Goal: Transaction & Acquisition: Purchase product/service

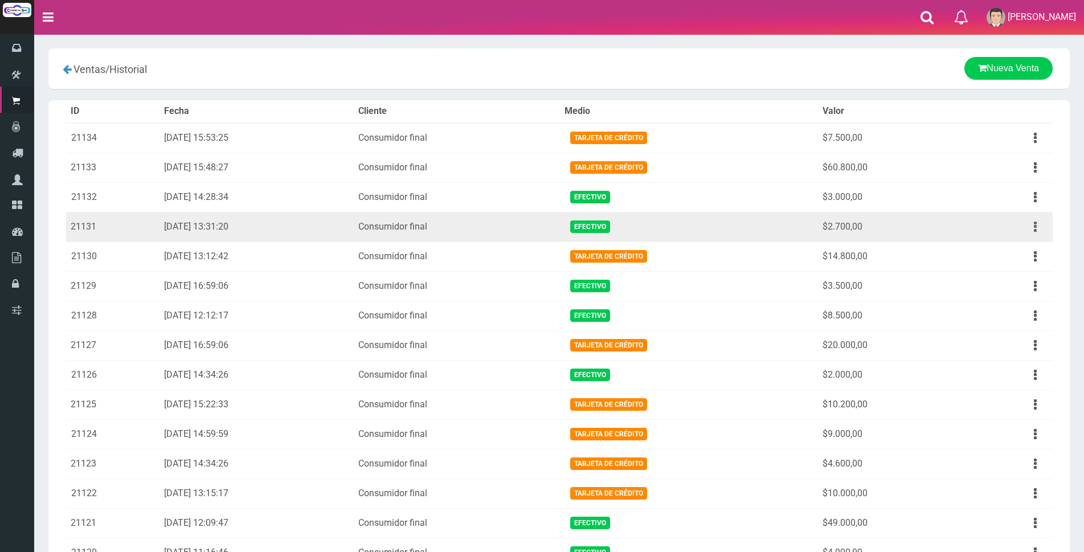
click at [1036, 224] on icon "button" at bounding box center [1035, 227] width 3 height 20
click at [1026, 249] on link "Ver" at bounding box center [1002, 254] width 90 height 25
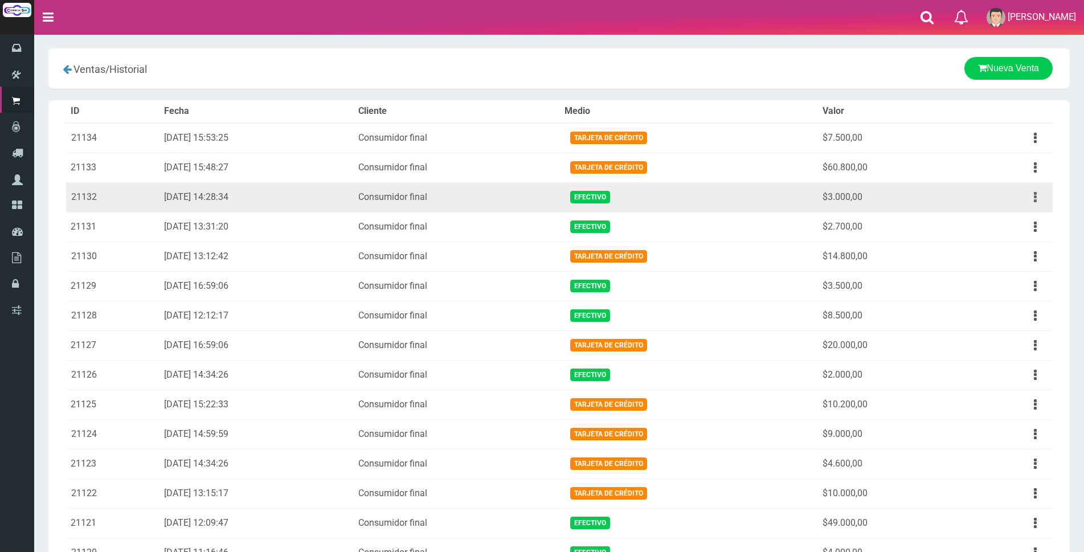
click at [1034, 206] on icon "button" at bounding box center [1035, 197] width 3 height 20
click at [1030, 223] on link "Ver" at bounding box center [1002, 224] width 90 height 25
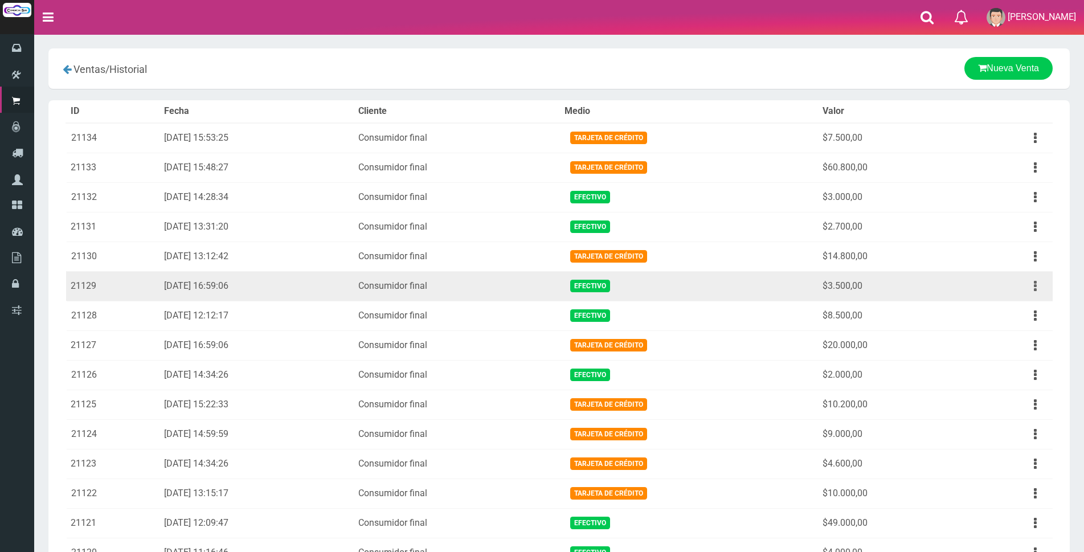
click at [1037, 282] on button "button" at bounding box center [1035, 286] width 26 height 20
click at [1021, 304] on link "Ver" at bounding box center [1002, 313] width 90 height 25
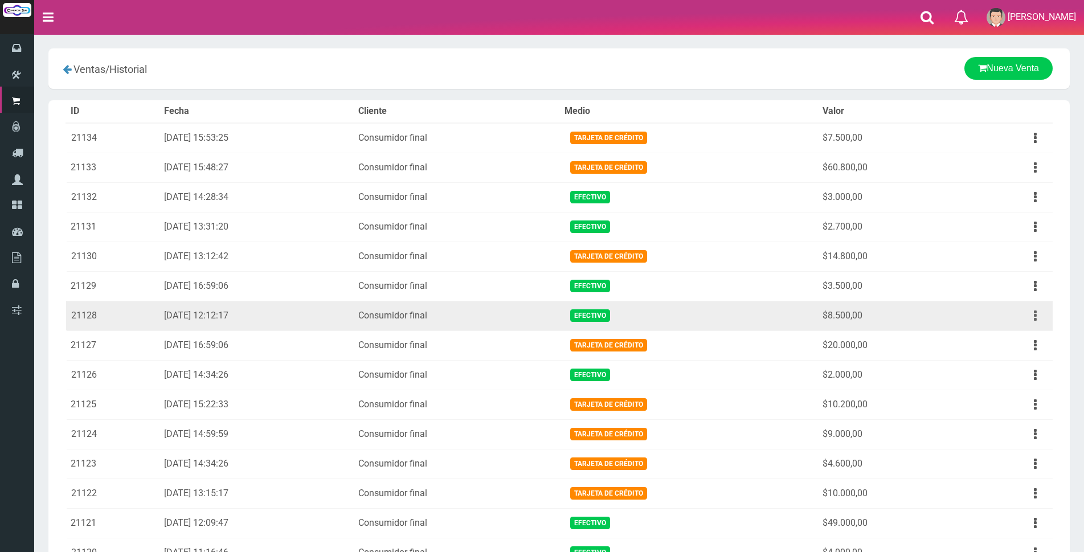
click at [1039, 315] on button "button" at bounding box center [1035, 316] width 26 height 20
click at [1026, 331] on link "Ver" at bounding box center [1002, 343] width 90 height 25
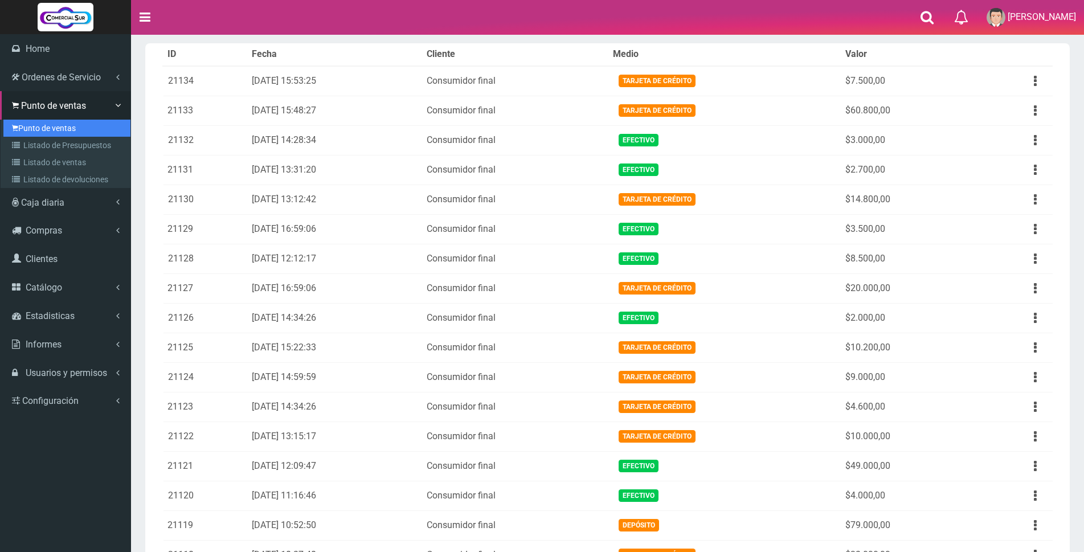
click at [46, 128] on link "Punto de ventas" at bounding box center [66, 128] width 127 height 17
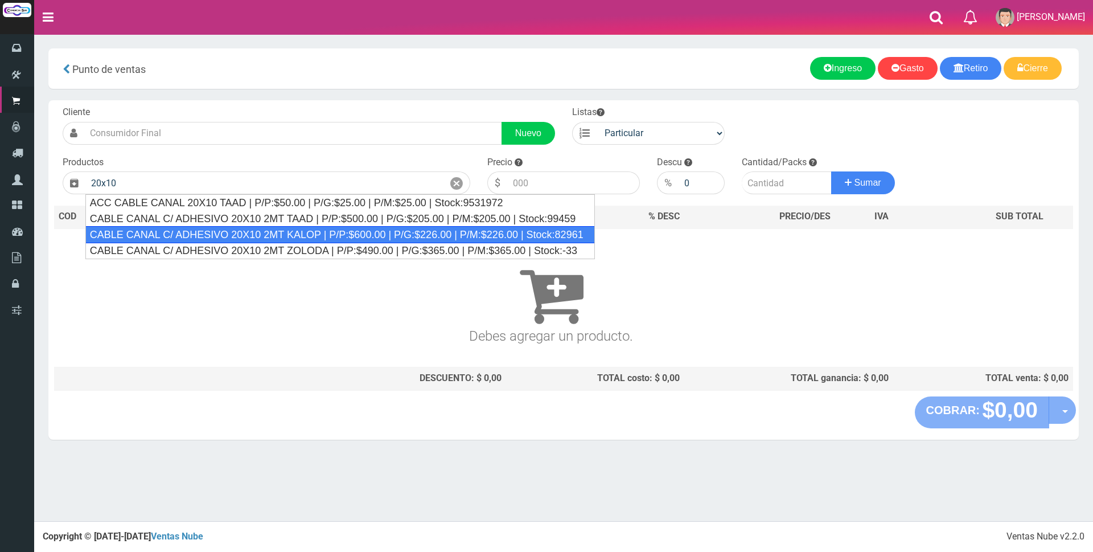
click at [288, 227] on div "CABLE CANAL C/ ADHESIVO 20X10 2MT KALOP | P/P:$600.00 | P/G:$226.00 | P/M:$226.…" at bounding box center [340, 234] width 510 height 17
type input "CABLE CANAL C/ ADHESIVO 20X10 2MT KALOP | P/P:$600.00 | P/G:$226.00 | P/M:$226.…"
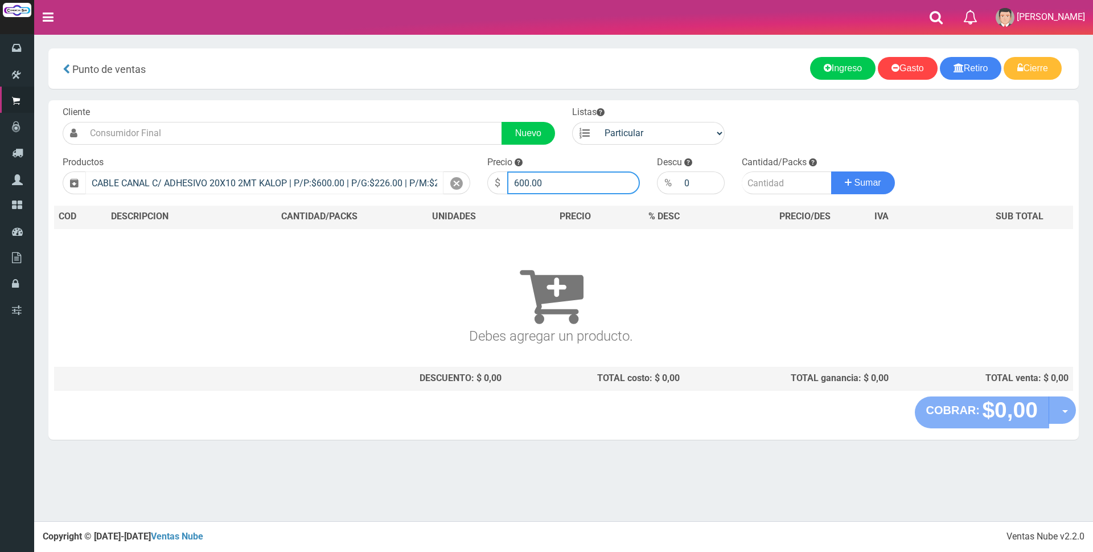
drag, startPoint x: 585, startPoint y: 175, endPoint x: 385, endPoint y: 175, distance: 199.9
click at [387, 106] on form "Cliente Nuevo Listas Particular Gremio Mayoristas" at bounding box center [563, 106] width 1019 height 0
type input "2500"
type input "3"
click at [831, 171] on button "Sumar" at bounding box center [863, 182] width 64 height 23
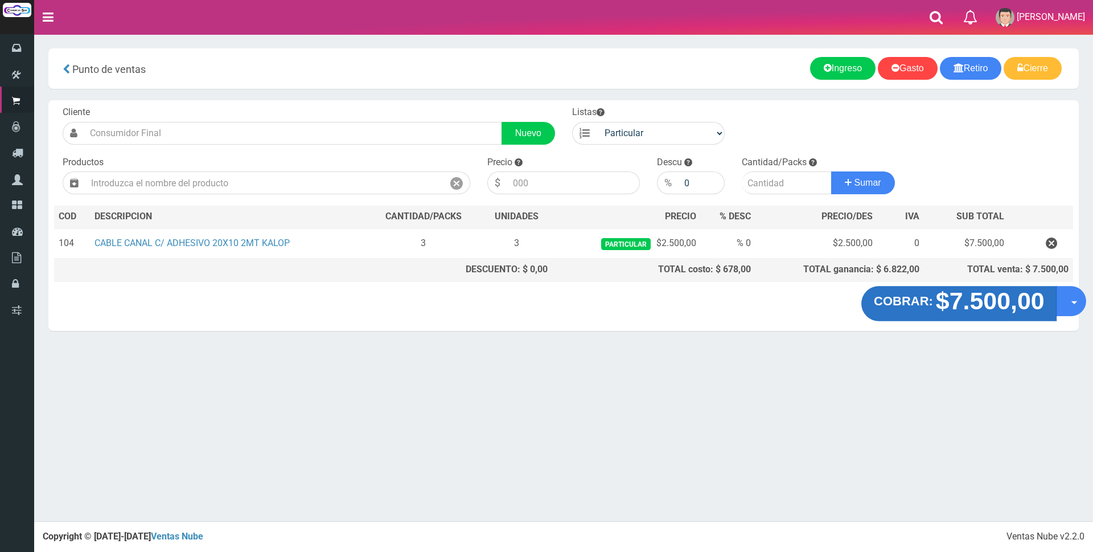
click at [999, 300] on strong "$7.500,00" at bounding box center [990, 301] width 109 height 27
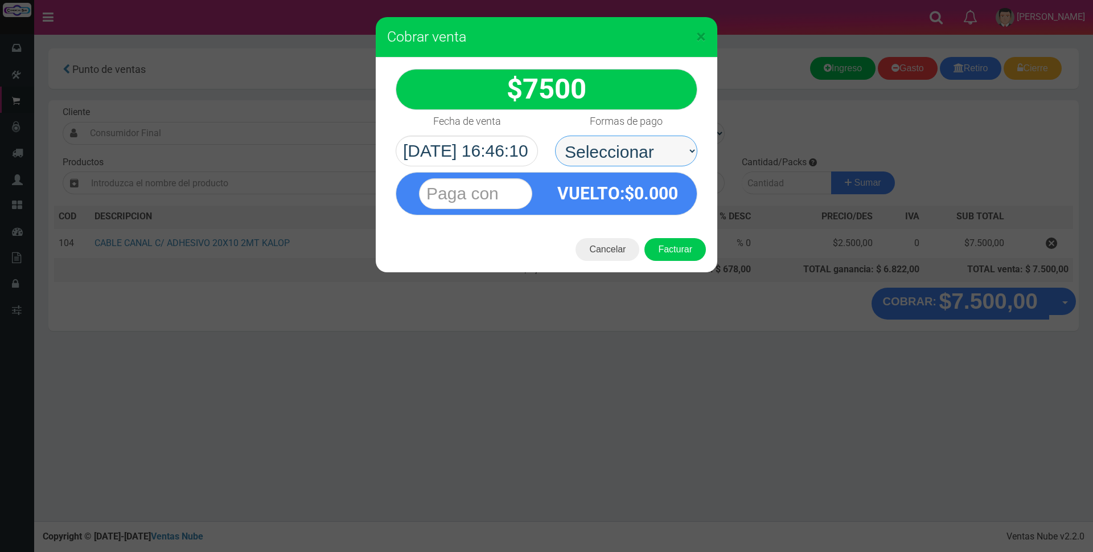
click at [617, 157] on select "Seleccionar Efectivo Tarjeta de Crédito Depósito Débito" at bounding box center [626, 151] width 142 height 31
select select "Efectivo"
click at [555, 136] on select "Seleccionar Efectivo Tarjeta de Crédito Depósito Débito" at bounding box center [626, 151] width 142 height 31
click at [509, 199] on input "text" at bounding box center [475, 193] width 113 height 31
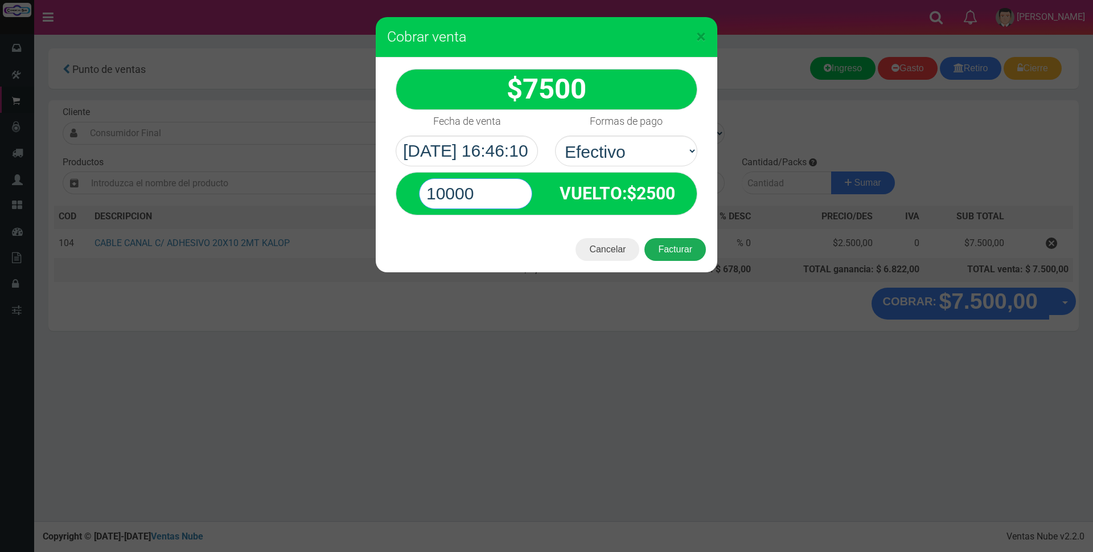
type input "10000"
click at [702, 256] on button "Facturar" at bounding box center [676, 249] width 62 height 23
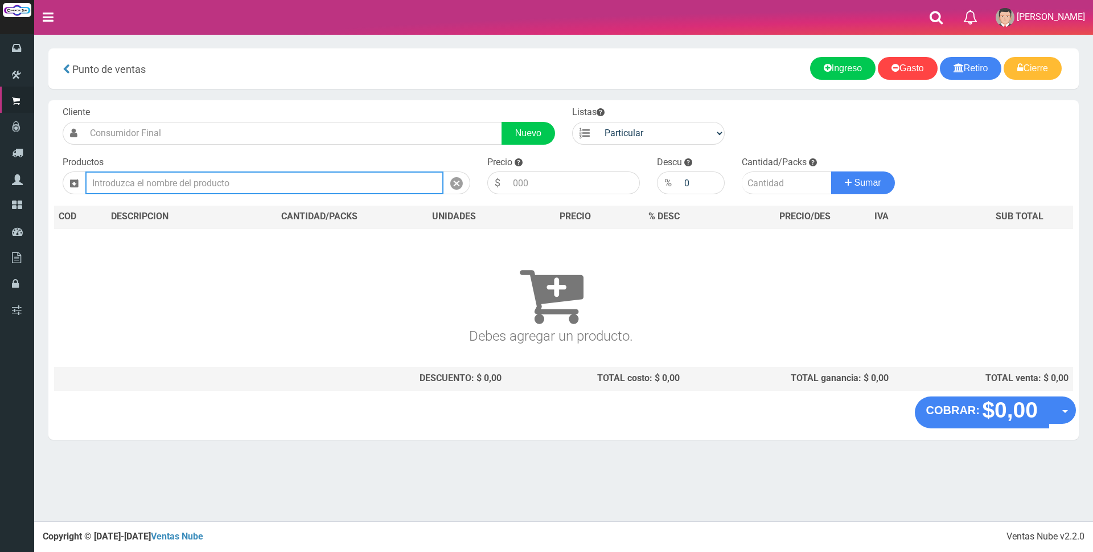
click at [393, 191] on input "text" at bounding box center [264, 182] width 358 height 23
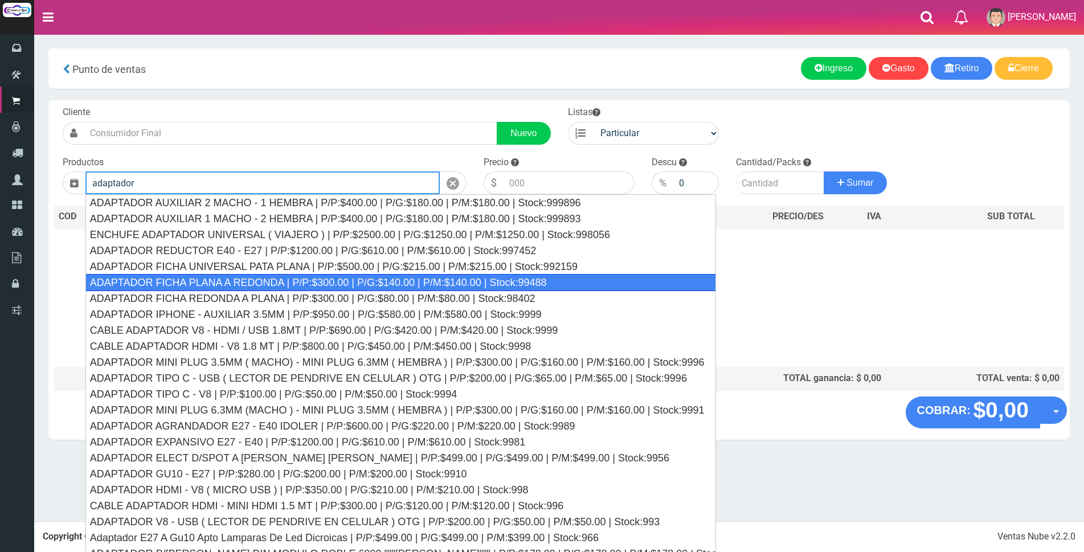
click at [323, 281] on div "ADAPTADOR FICHA PLANA A REDONDA | P/P:$300.00 | P/G:$140.00 | P/M:$140.00 | Sto…" at bounding box center [400, 282] width 630 height 17
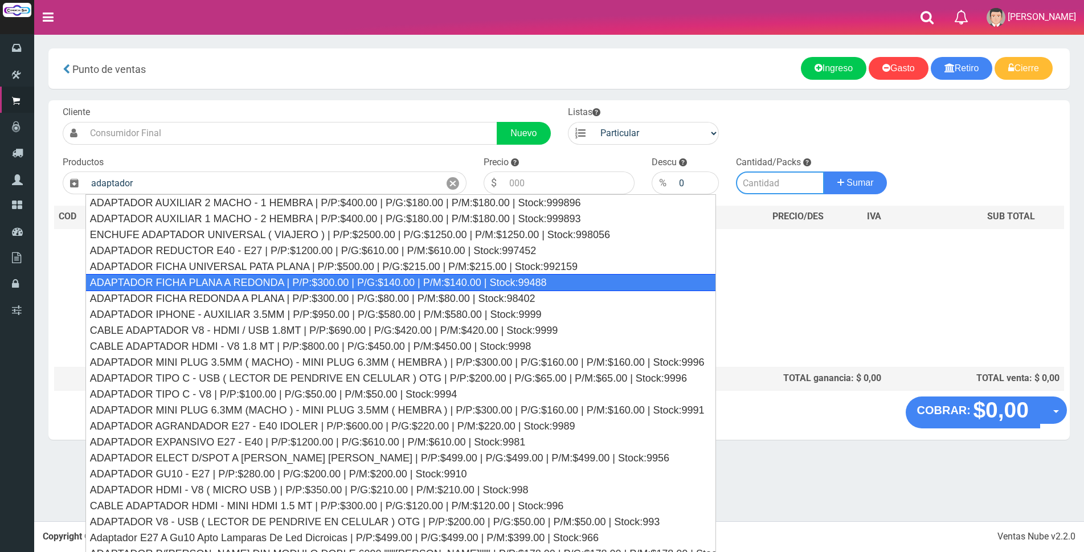
type input "ADAPTADOR FICHA PLANA A REDONDA | P/P:$300.00 | P/G:$140.00 | P/M:$140.00 | Sto…"
type input "300.00"
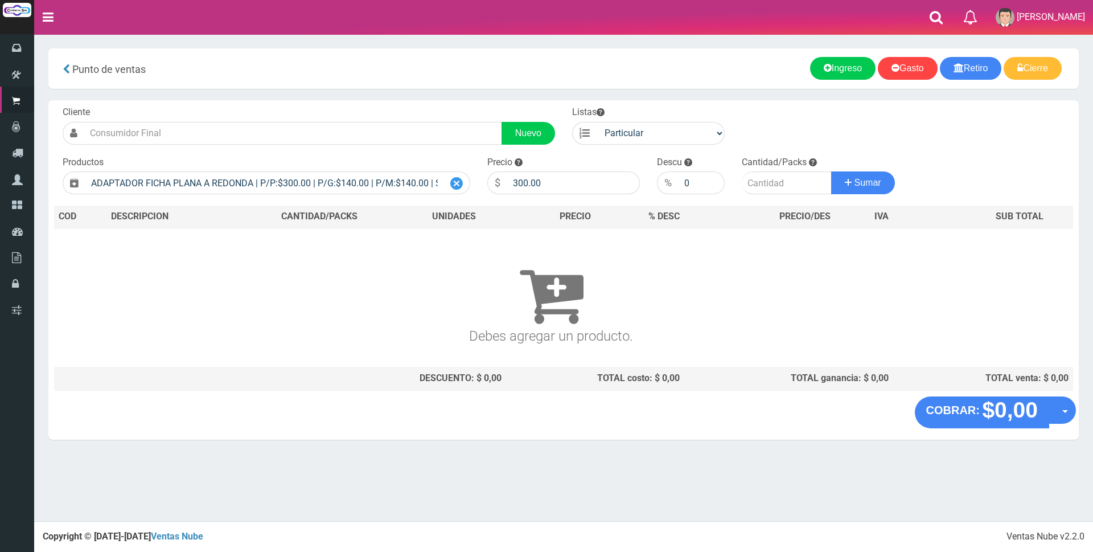
click at [458, 185] on icon at bounding box center [456, 183] width 13 height 17
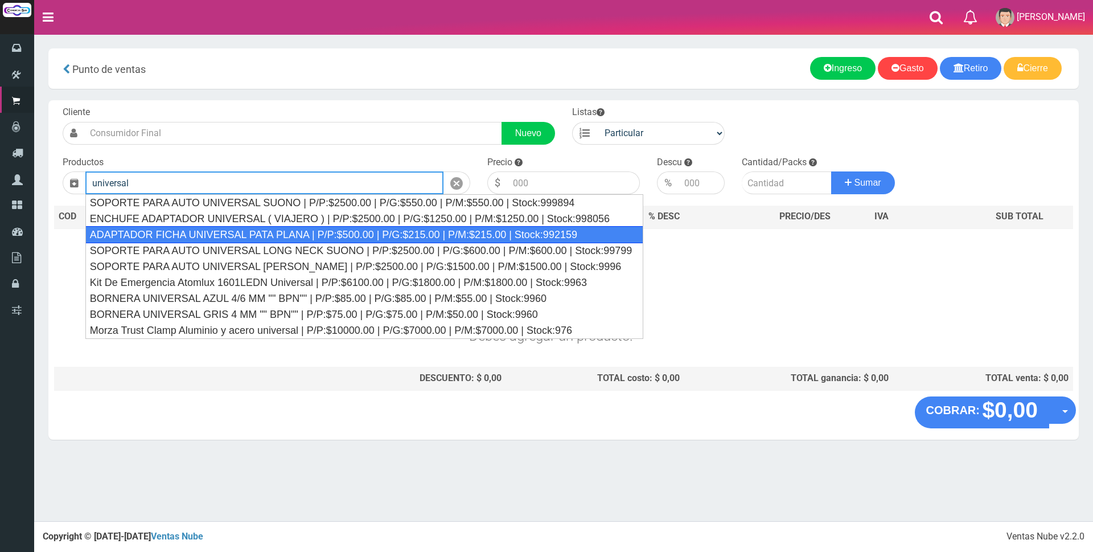
click at [289, 227] on div "ADAPTADOR FICHA UNIVERSAL PATA PLANA | P/P:$500.00 | P/G:$215.00 | P/M:$215.00 …" at bounding box center [364, 234] width 559 height 17
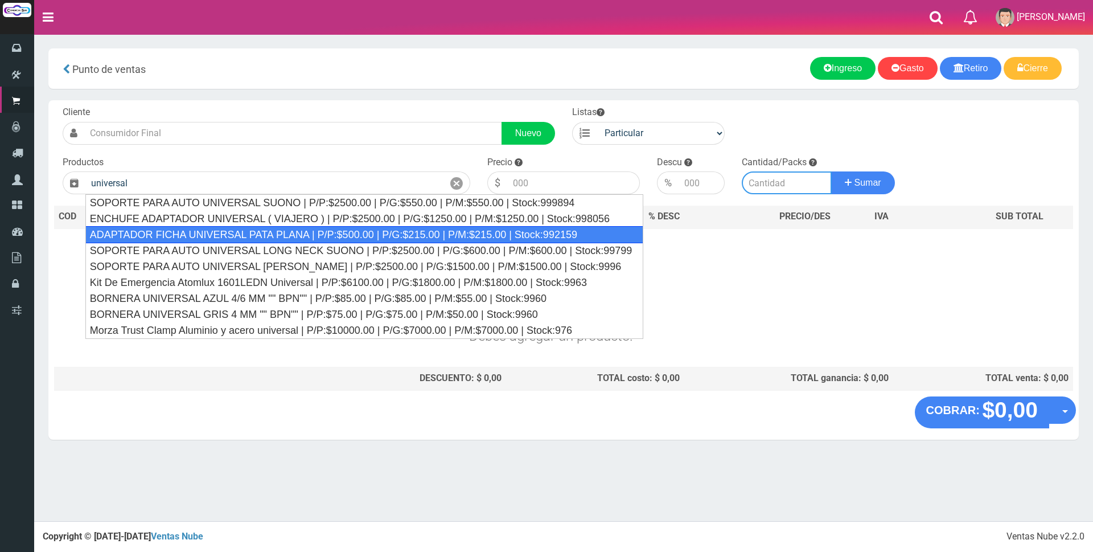
type input "ADAPTADOR FICHA UNIVERSAL PATA PLANA | P/P:$500.00 | P/G:$215.00 | P/M:$215.00 …"
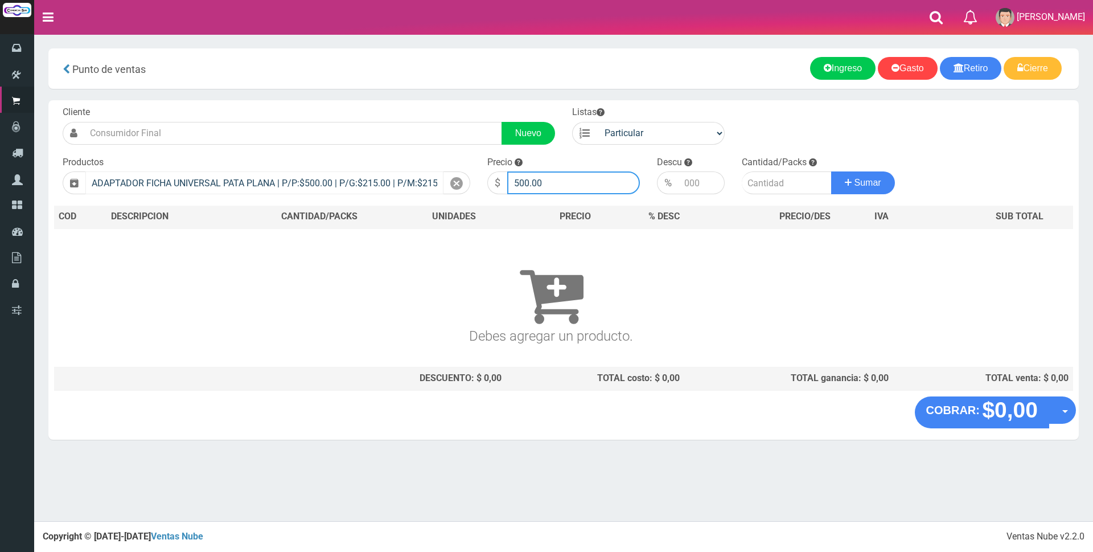
drag, startPoint x: 584, startPoint y: 178, endPoint x: 419, endPoint y: 183, distance: 165.2
click at [419, 106] on form "Cliente Nuevo Listas Particular Gremio Mayoristas" at bounding box center [563, 106] width 1019 height 0
type input "2500"
type input "1"
click at [831, 171] on button "Sumar" at bounding box center [863, 182] width 64 height 23
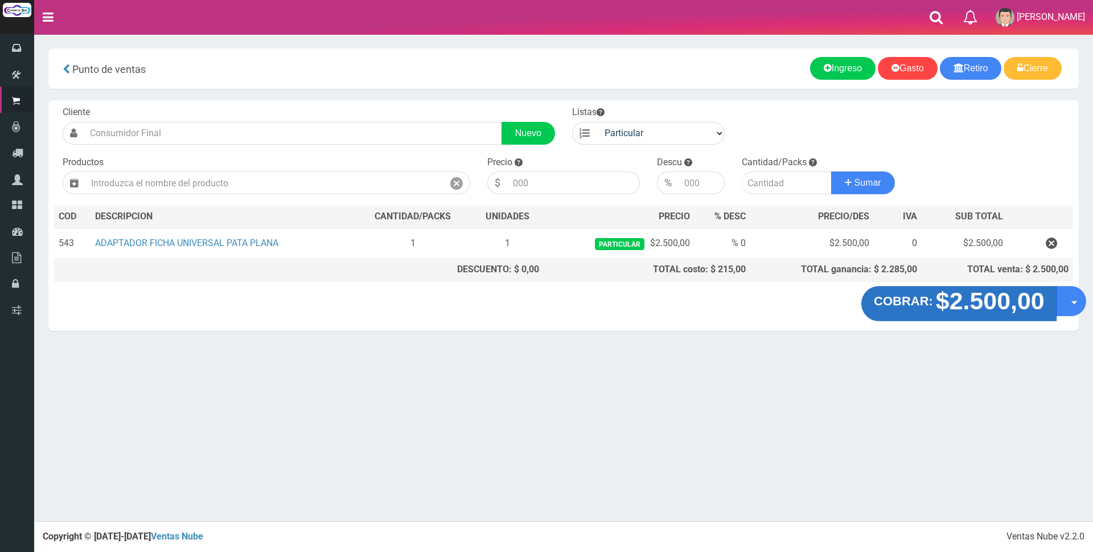
click at [987, 310] on strong "$2.500,00" at bounding box center [990, 301] width 109 height 27
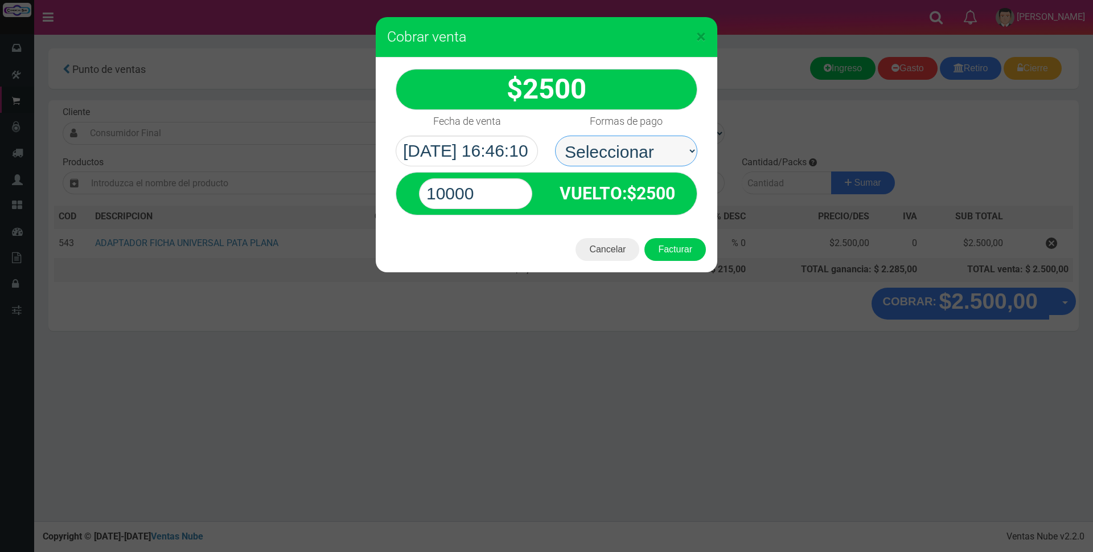
click at [625, 142] on select "Seleccionar Efectivo Tarjeta de Crédito Depósito Débito" at bounding box center [626, 151] width 142 height 31
select select "Efectivo"
click at [555, 136] on select "Seleccionar Efectivo Tarjeta de Crédito Depósito Débito" at bounding box center [626, 151] width 142 height 31
drag, startPoint x: 486, startPoint y: 188, endPoint x: 307, endPoint y: 194, distance: 179.5
click at [307, 194] on div "× Cobrar venta 2500" at bounding box center [546, 276] width 1093 height 552
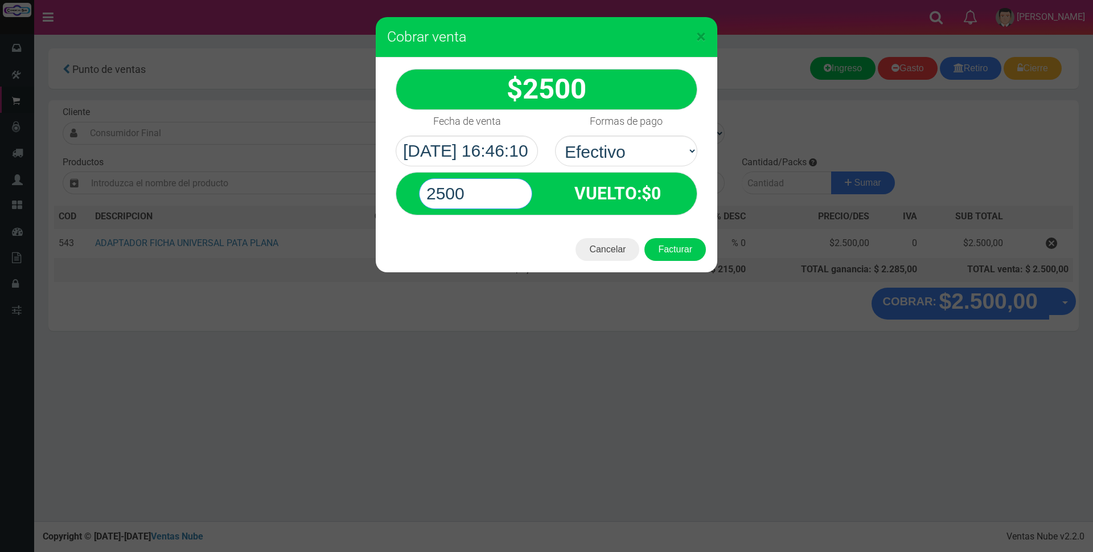
type input "2500"
click at [645, 238] on button "Facturar" at bounding box center [676, 249] width 62 height 23
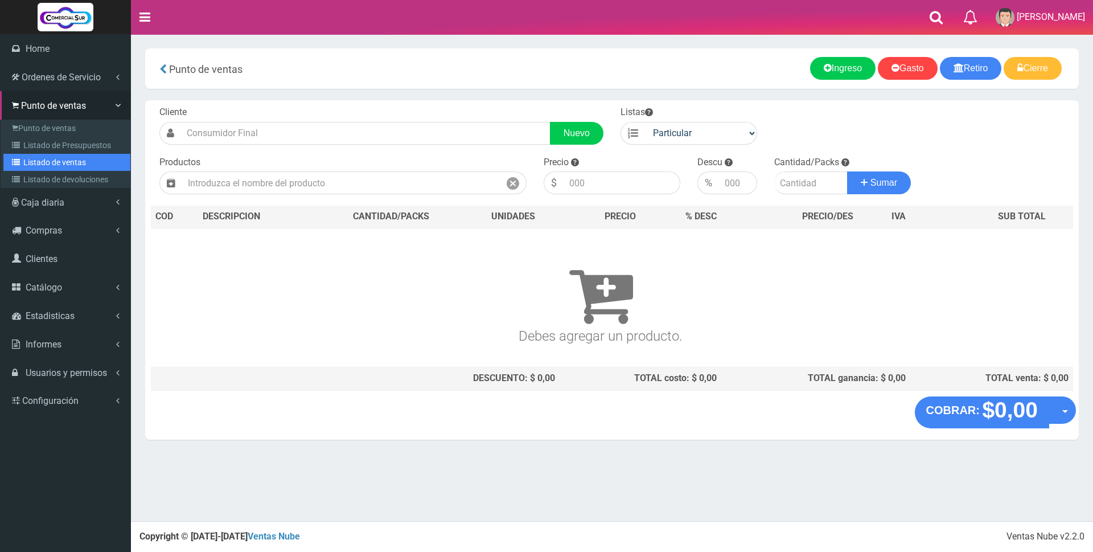
click at [60, 161] on link "Listado de ventas" at bounding box center [66, 162] width 127 height 17
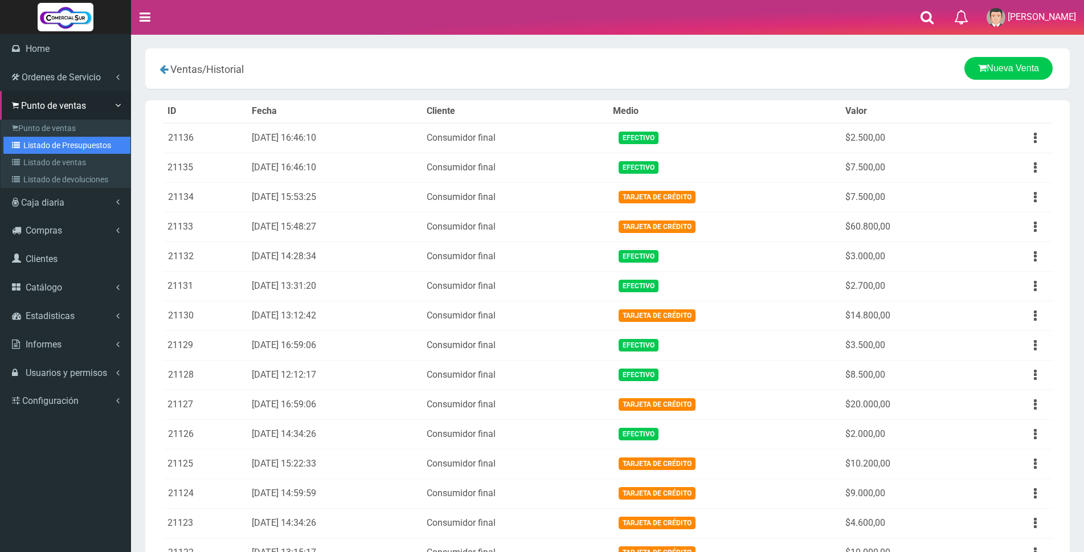
click at [67, 144] on link "Listado de Presupuestos" at bounding box center [66, 145] width 127 height 17
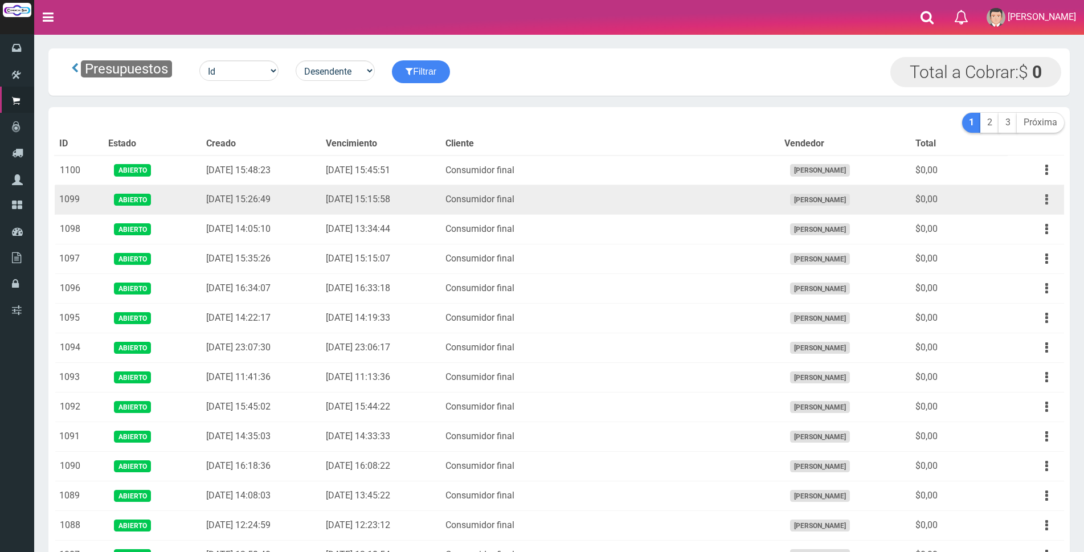
click at [1049, 200] on button "button" at bounding box center [1047, 200] width 26 height 20
click at [1017, 220] on link "Editar" at bounding box center [1014, 227] width 90 height 25
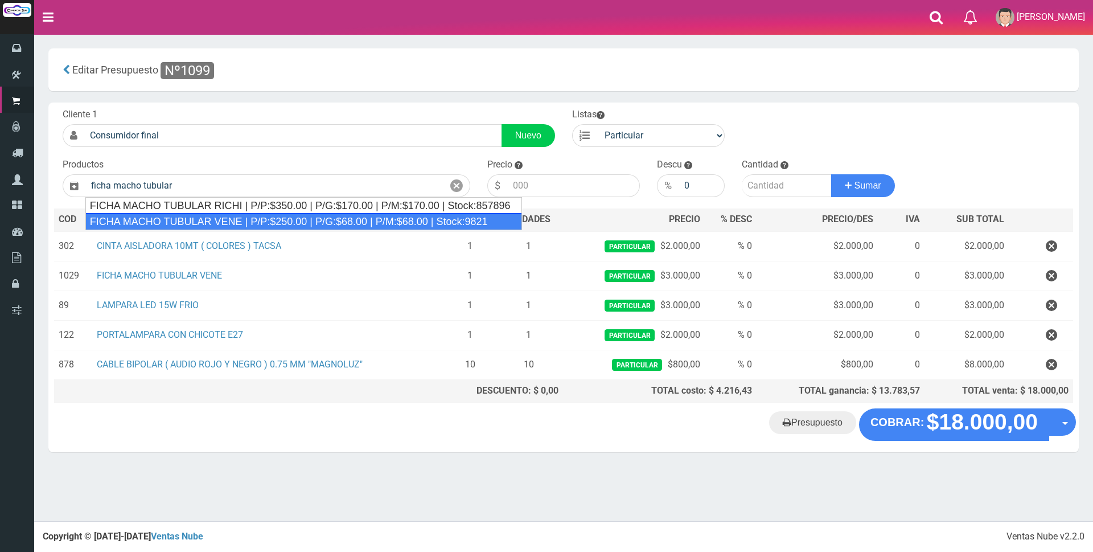
drag, startPoint x: 314, startPoint y: 210, endPoint x: 297, endPoint y: 215, distance: 17.8
click at [297, 215] on ul "FICHA MACHO TUBULAR RICHI | P/P:$350.00 | P/G:$170.00 | P/M:$170.00 | Stock:857…" at bounding box center [303, 213] width 437 height 33
click at [297, 215] on div "FICHA MACHO TUBULAR VENE | P/P:$250.00 | P/G:$68.00 | P/M:$68.00 | Stock:9821" at bounding box center [303, 221] width 437 height 17
type input "FICHA MACHO TUBULAR VENE | P/P:$250.00 | P/G:$68.00 | P/M:$68.00 | Stock:9821"
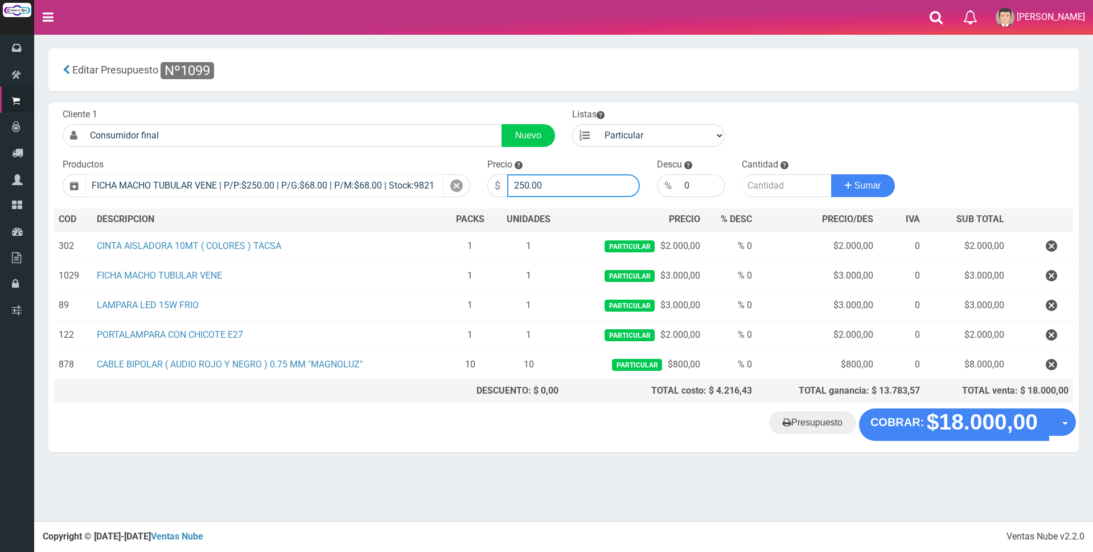
drag, startPoint x: 554, startPoint y: 185, endPoint x: 441, endPoint y: 185, distance: 112.2
click at [441, 108] on form "Cliente 1 Consumidor final Nuevo Listas Particular Gremio Mayoristas" at bounding box center [563, 108] width 1019 height 0
type input "2000"
type input "1"
click at [831, 174] on button "Sumar" at bounding box center [863, 185] width 64 height 23
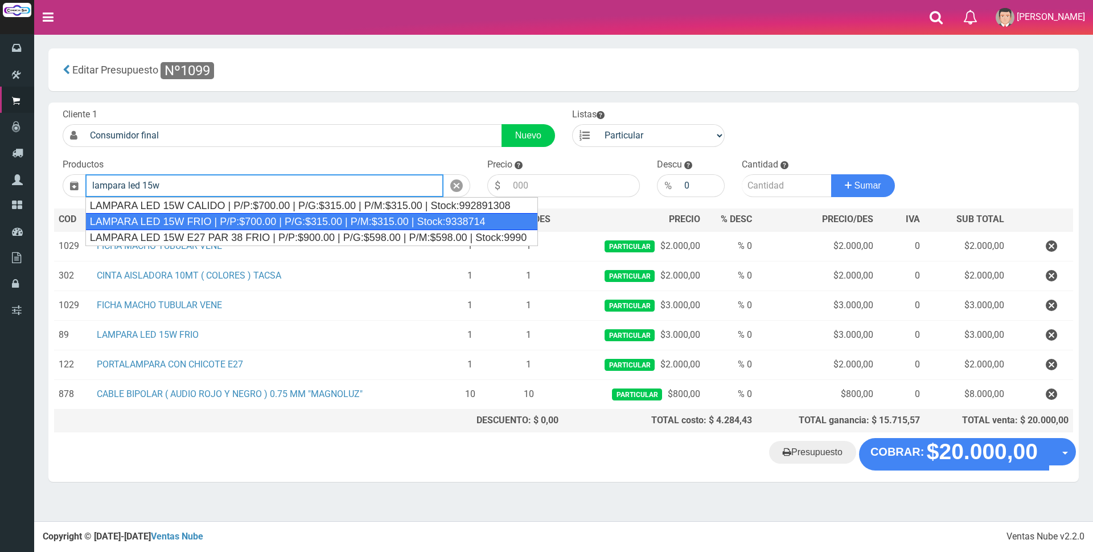
click at [255, 216] on div "LAMPARA LED 15W FRIO | P/P:$700.00 | P/G:$315.00 | P/M:$315.00 | Stock:9338714" at bounding box center [311, 221] width 453 height 17
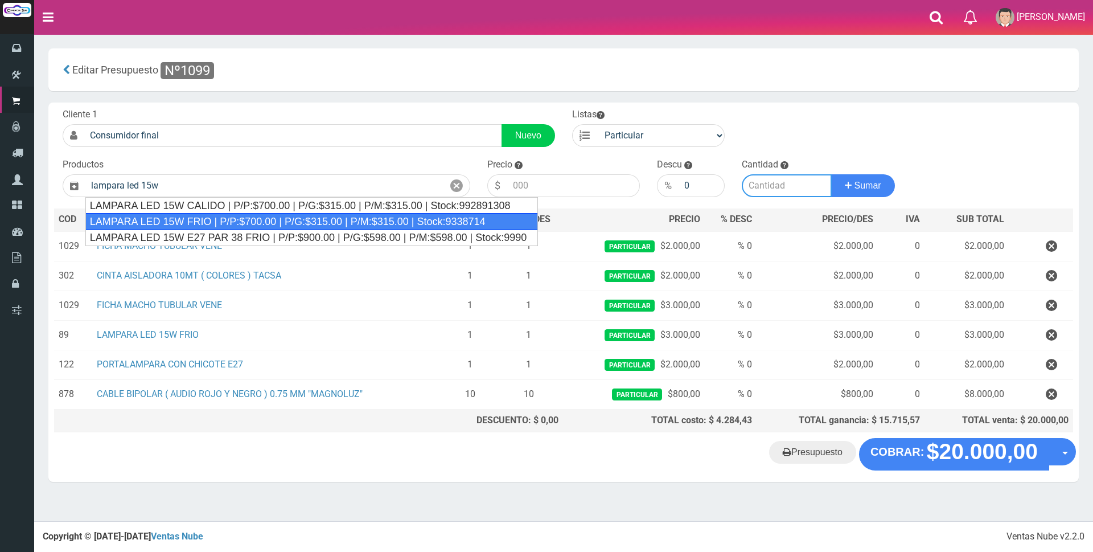
type input "LAMPARA LED 15W FRIO | P/P:$700.00 | P/G:$315.00 | P/M:$315.00 | Stock:9338714"
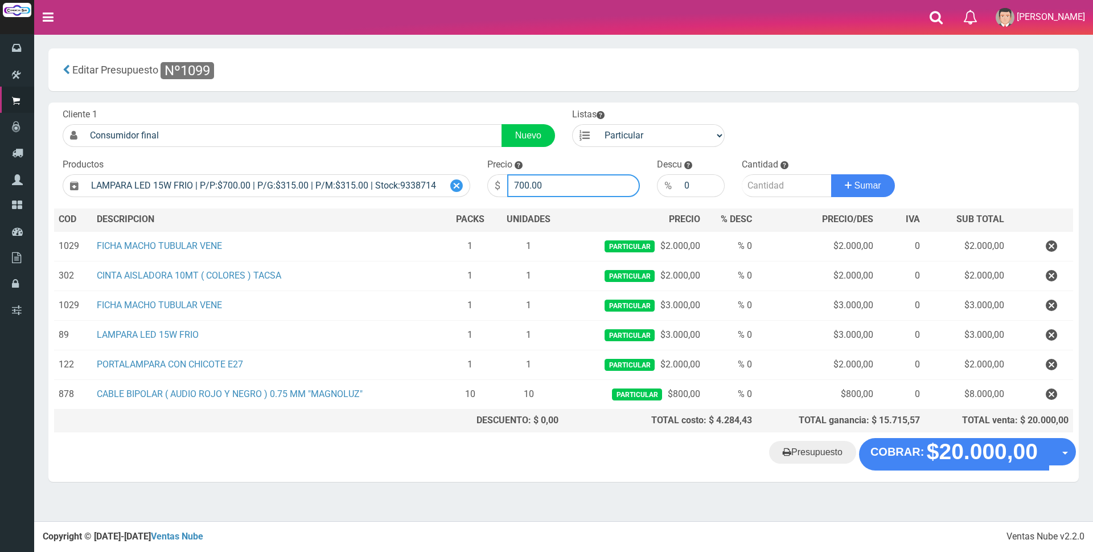
drag, startPoint x: 583, startPoint y: 176, endPoint x: 450, endPoint y: 181, distance: 132.2
click at [450, 108] on form "Cliente 1 Consumidor final Nuevo Listas Particular Gremio Mayoristas" at bounding box center [563, 108] width 1019 height 0
type input "2500"
type input "1"
click at [831, 174] on button "Sumar" at bounding box center [863, 185] width 64 height 23
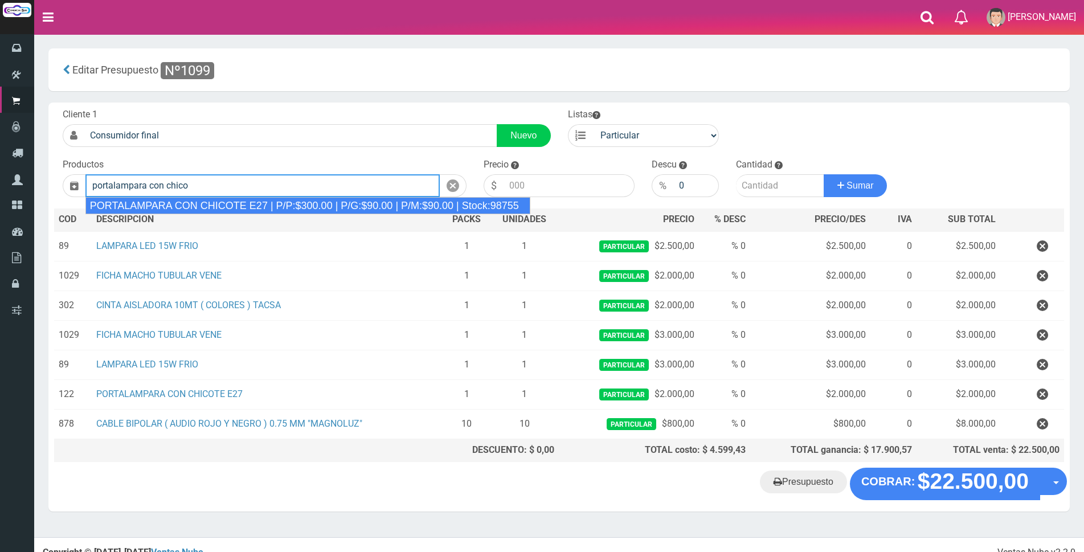
click at [350, 209] on div "PORTALAMPARA CON CHICOTE E27 | P/P:$300.00 | P/G:$90.00 | P/M:$90.00 | Stock:98…" at bounding box center [307, 205] width 445 height 17
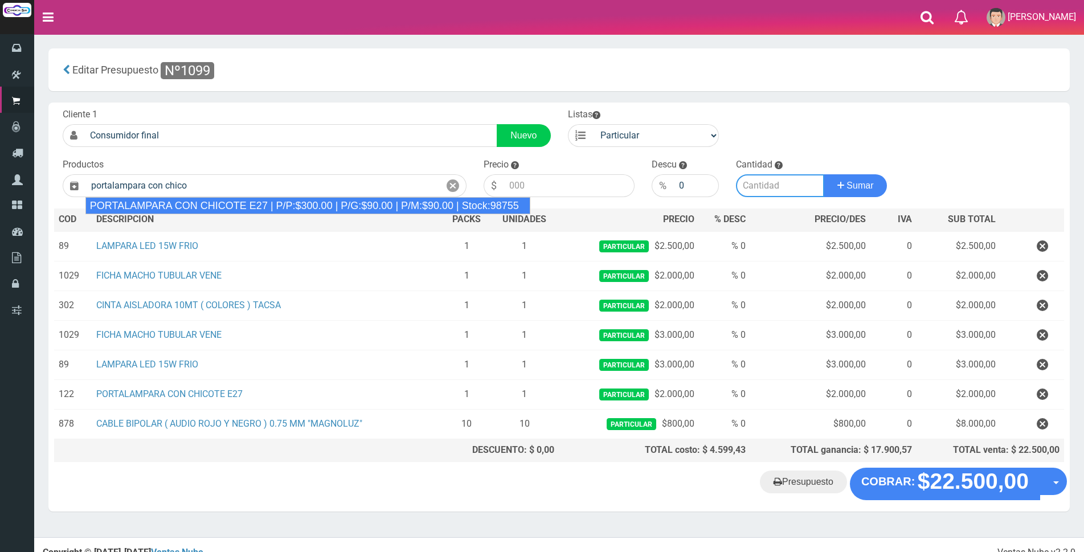
type input "PORTALAMPARA CON CHICOTE E27 | P/P:$300.00 | P/G:$90.00 | P/M:$90.00 | Stock:98…"
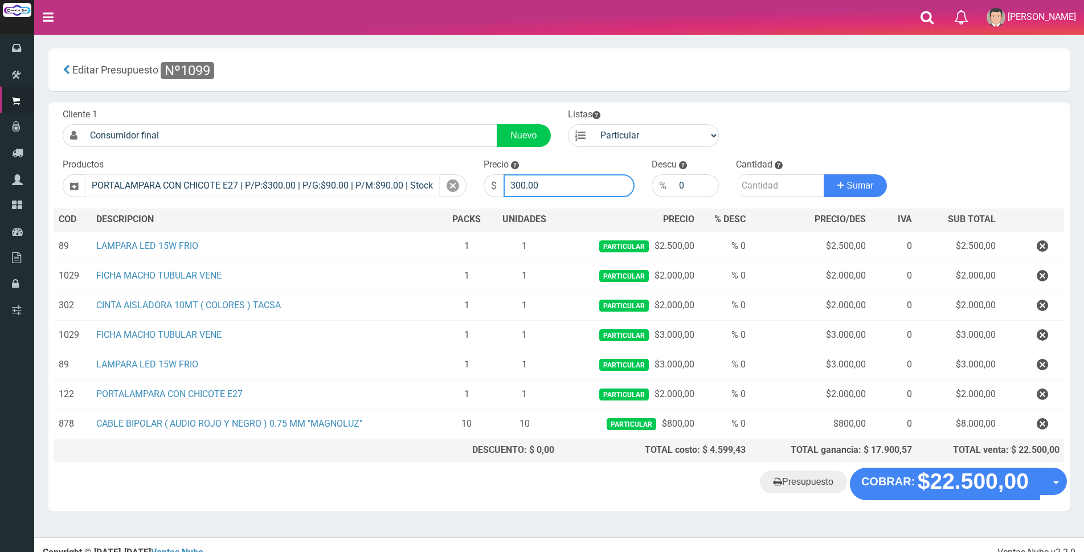
drag, startPoint x: 536, startPoint y: 185, endPoint x: 435, endPoint y: 183, distance: 102.0
click at [433, 108] on form "Cliente 1 Consumidor final Nuevo Listas Particular Gremio Mayoristas" at bounding box center [559, 108] width 1010 height 0
type input "1000"
type input "1"
click at [823, 174] on button "Sumar" at bounding box center [855, 185] width 64 height 23
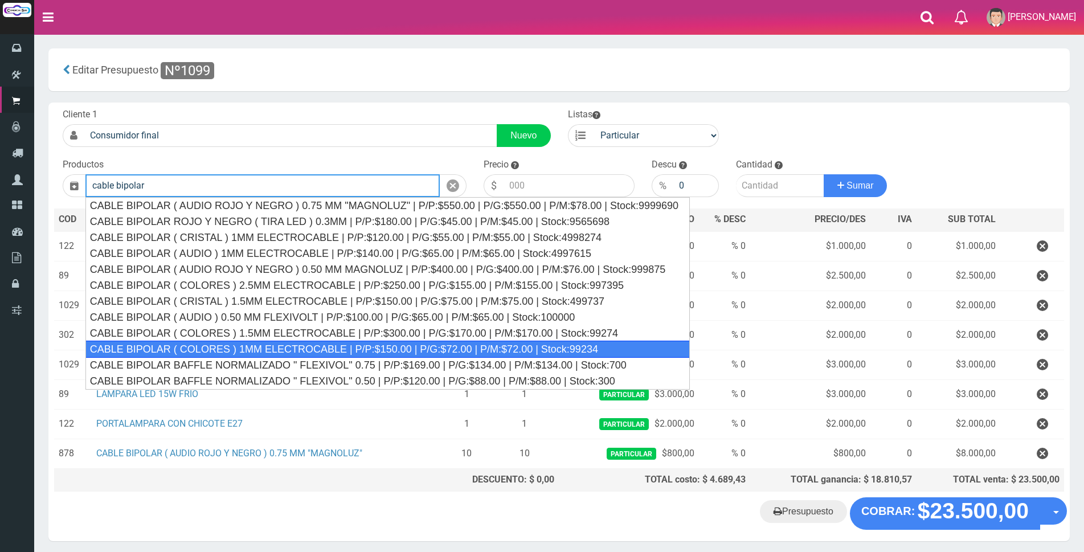
click at [358, 349] on div "CABLE BIPOLAR ( COLORES ) 1MM ELECTROCABLE | P/P:$150.00 | P/G:$72.00 | P/M:$72…" at bounding box center [387, 349] width 604 height 17
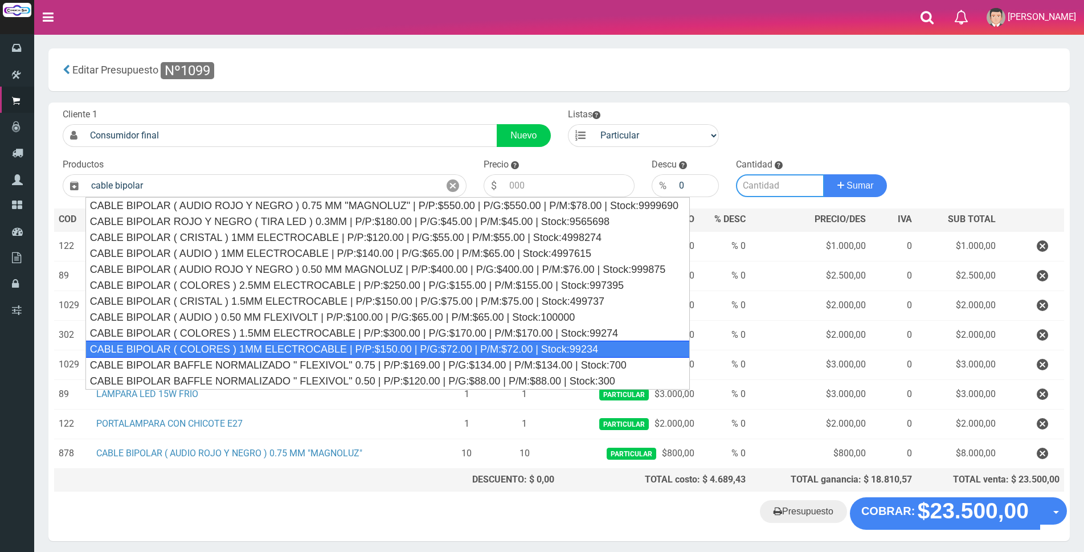
type input "CABLE BIPOLAR ( COLORES ) 1MM ELECTROCABLE | P/P:$150.00 | P/G:$72.00 | P/M:$72…"
type input "150.00"
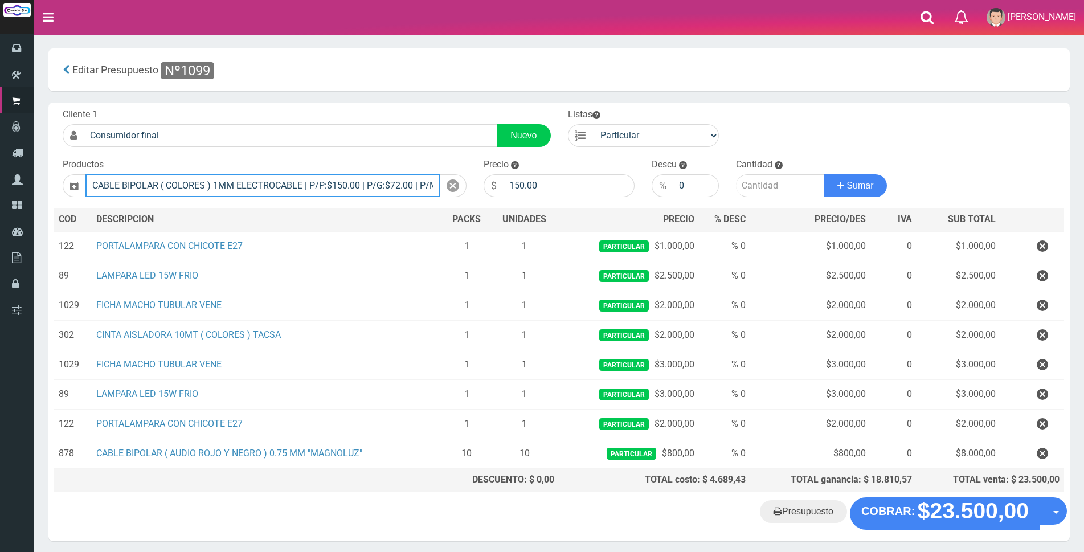
click at [384, 189] on input "CABLE BIPOLAR ( COLORES ) 1MM ELECTROCABLE | P/P:$150.00 | P/G:$72.00 | P/M:$72…" at bounding box center [262, 185] width 354 height 23
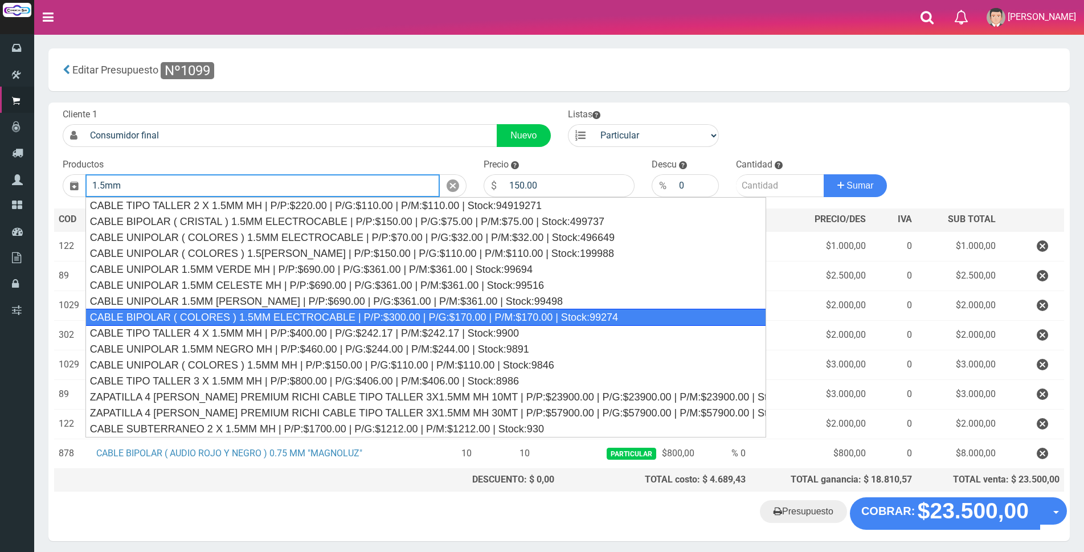
click at [339, 318] on div "CABLE BIPOLAR ( COLORES ) 1.5MM ELECTROCABLE | P/P:$300.00 | P/G:$170.00 | P/M:…" at bounding box center [425, 317] width 681 height 17
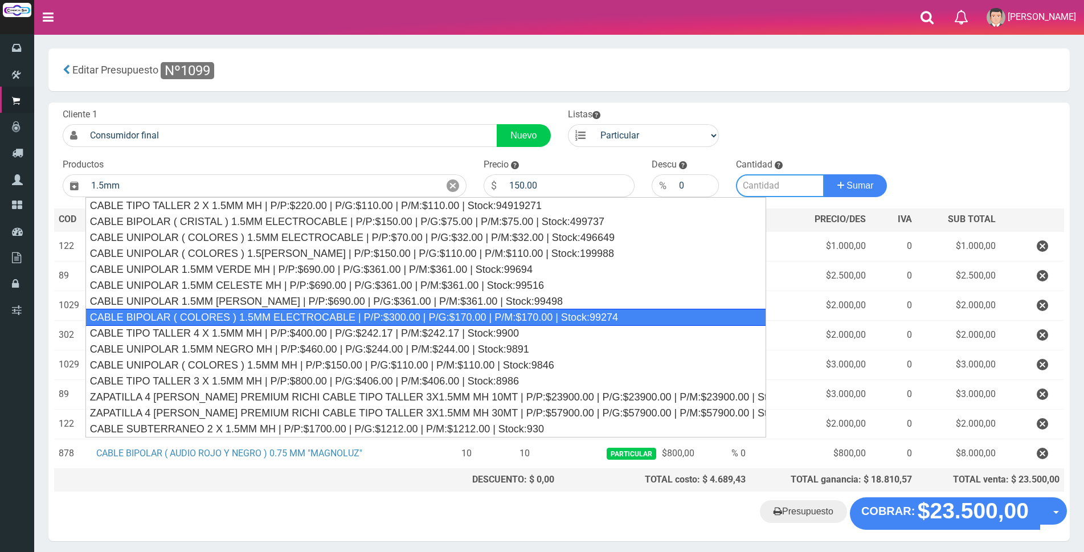
type input "CABLE BIPOLAR ( COLORES ) 1.5MM ELECTROCABLE | P/P:$300.00 | P/G:$170.00 | P/M:…"
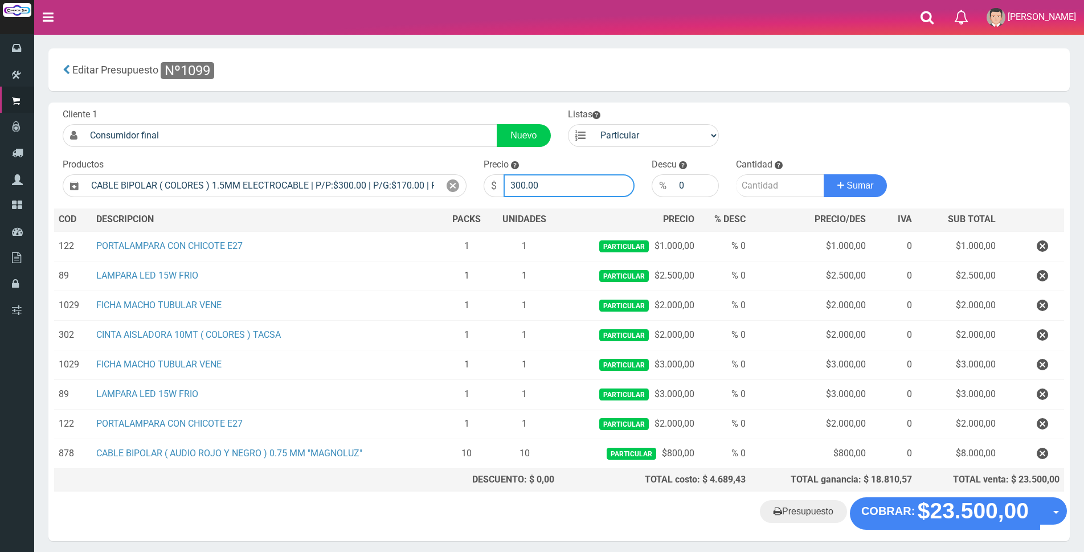
drag, startPoint x: 567, startPoint y: 186, endPoint x: 288, endPoint y: 169, distance: 280.1
click at [296, 108] on form "Cliente 1 Consumidor final Nuevo Listas Particular Gremio Mayoristas" at bounding box center [559, 108] width 1010 height 0
type input "600"
type input "10"
click at [823, 174] on button "Sumar" at bounding box center [855, 185] width 64 height 23
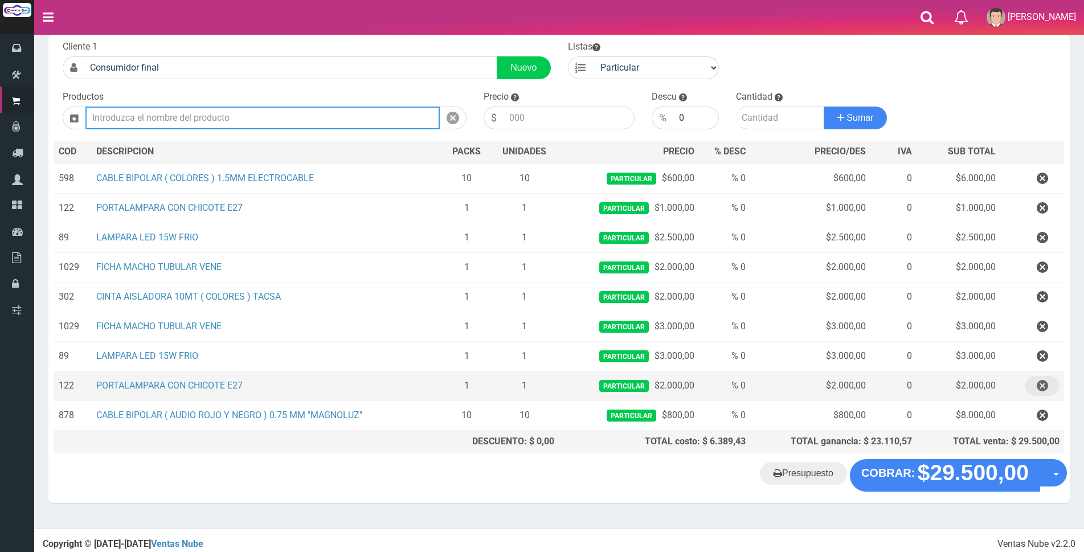
scroll to position [71, 0]
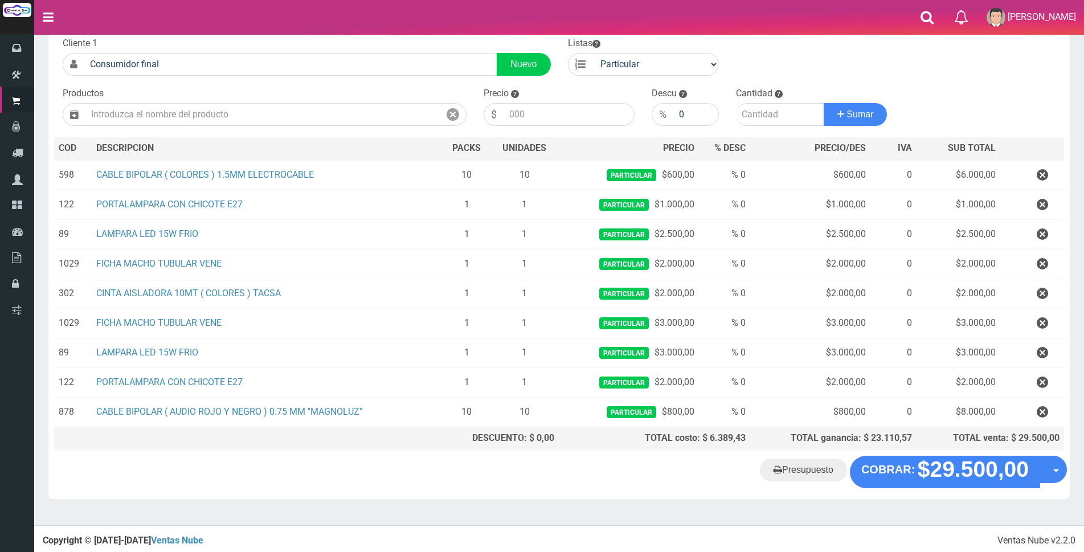
click at [1042, 412] on icon "button" at bounding box center [1041, 412] width 11 height 20
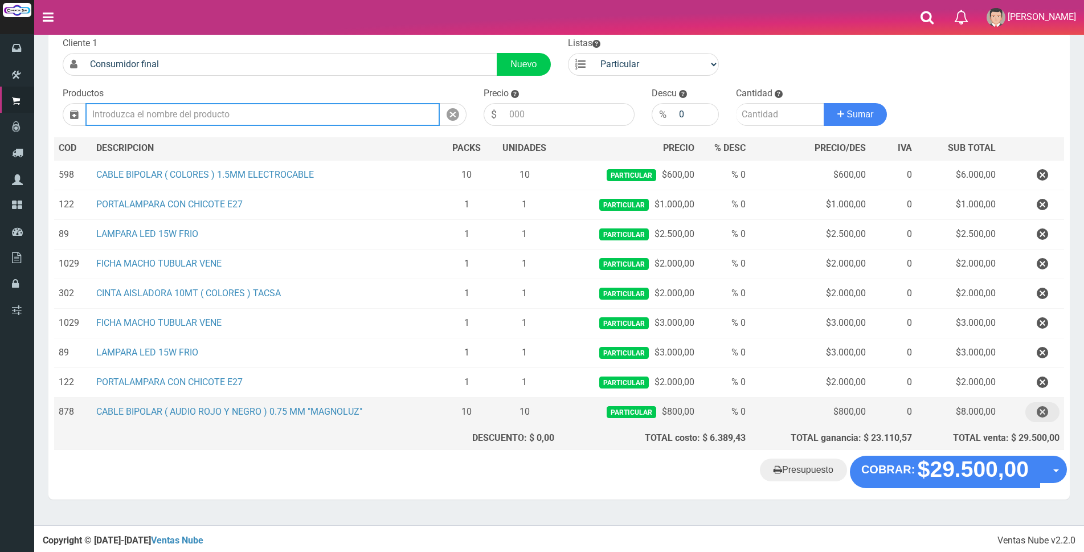
scroll to position [42, 0]
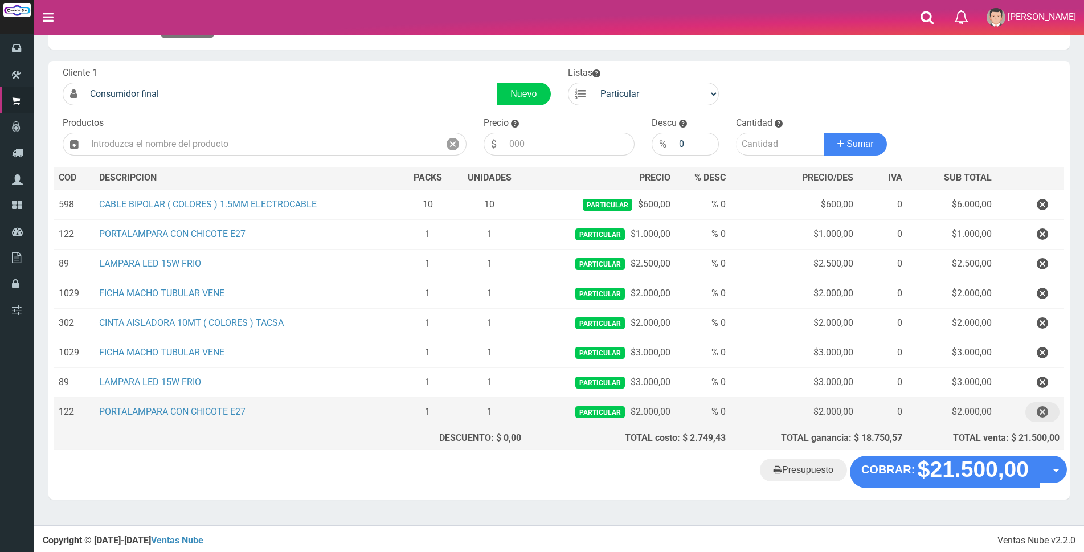
click at [1040, 409] on icon "button" at bounding box center [1041, 412] width 11 height 20
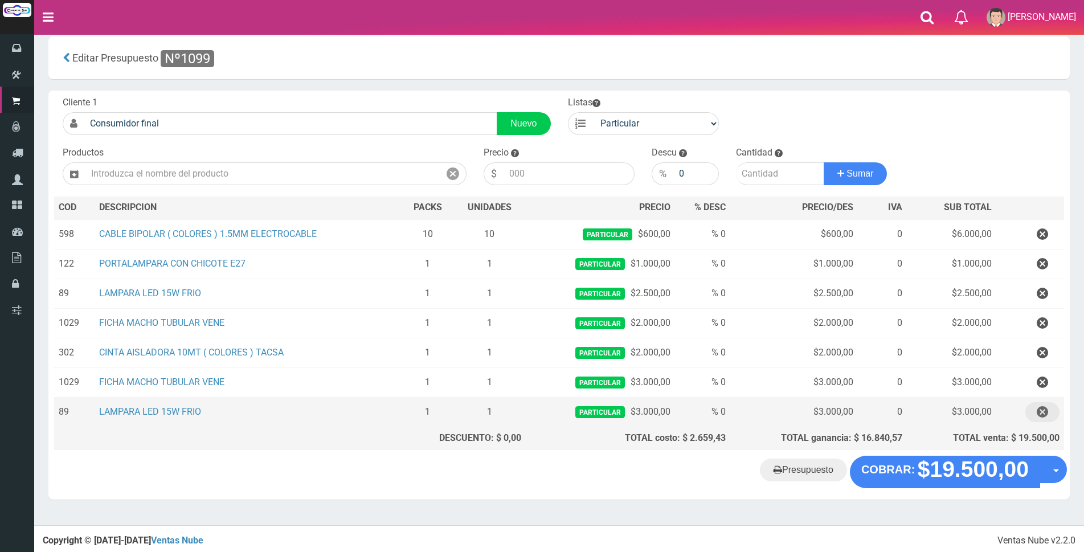
click at [1040, 409] on icon "button" at bounding box center [1041, 412] width 11 height 20
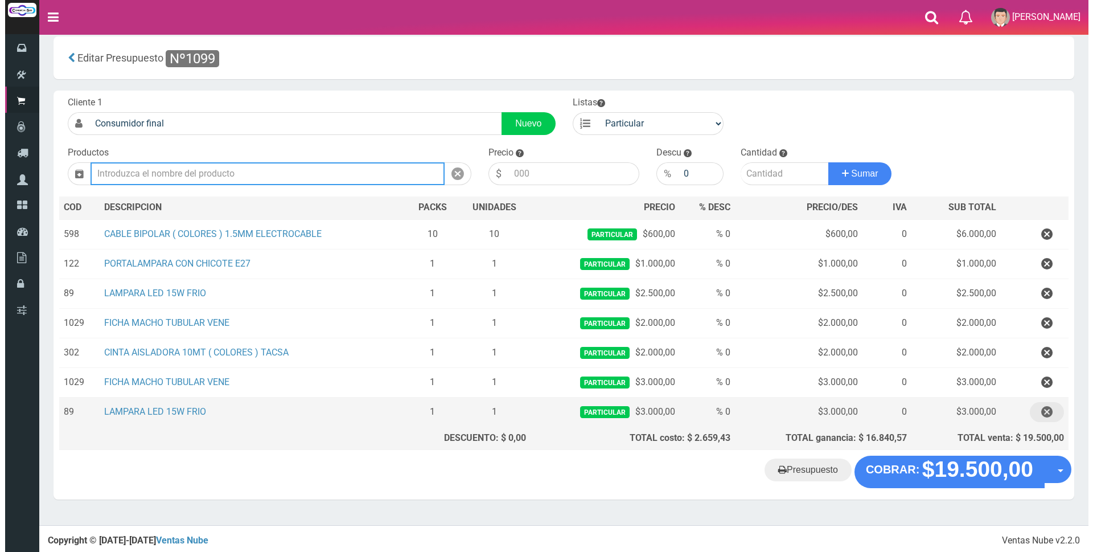
scroll to position [0, 0]
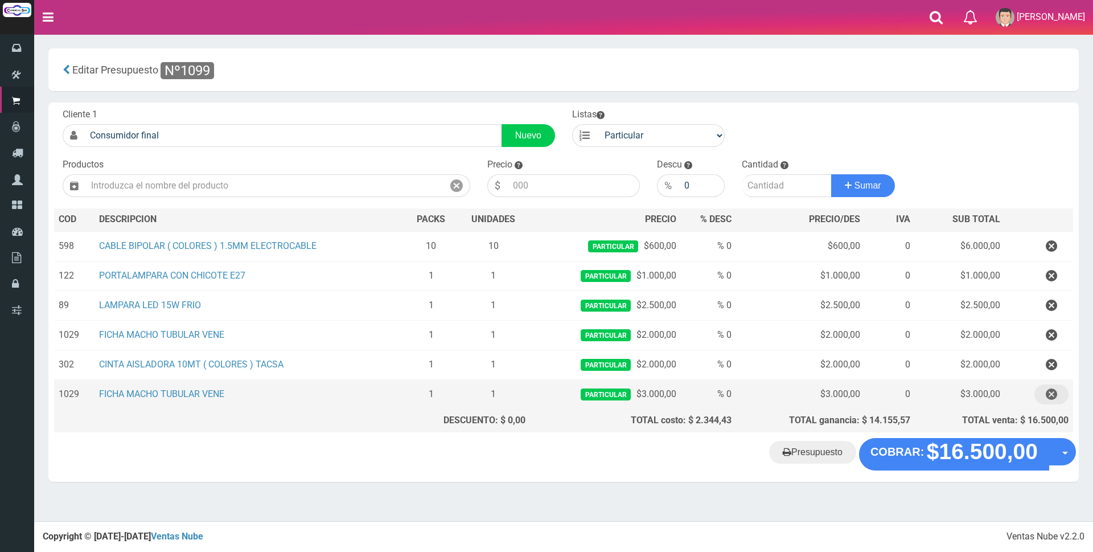
click at [1052, 394] on icon "button" at bounding box center [1051, 394] width 11 height 20
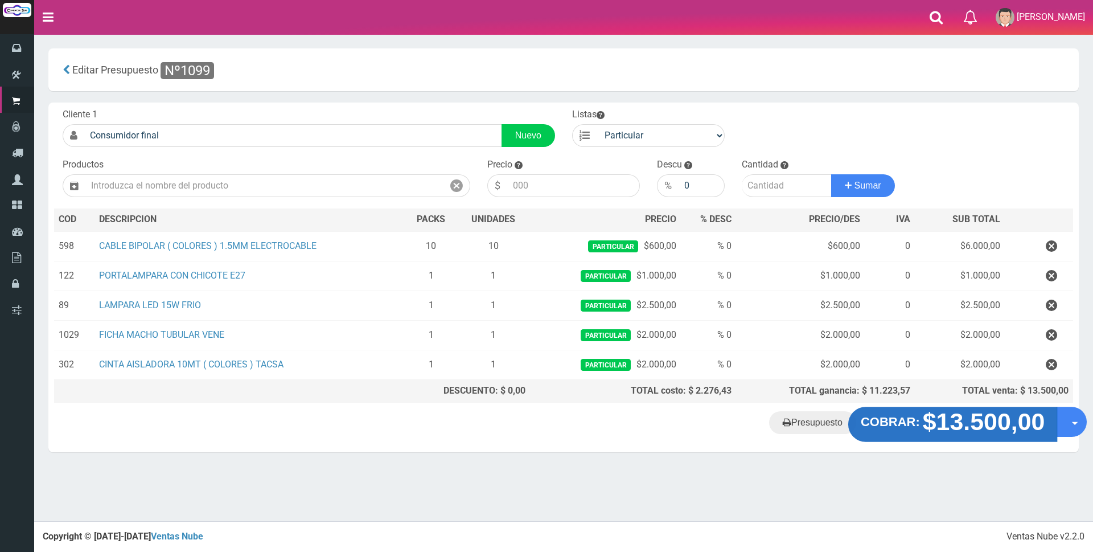
click at [966, 424] on strong "$13.500,00" at bounding box center [984, 421] width 122 height 27
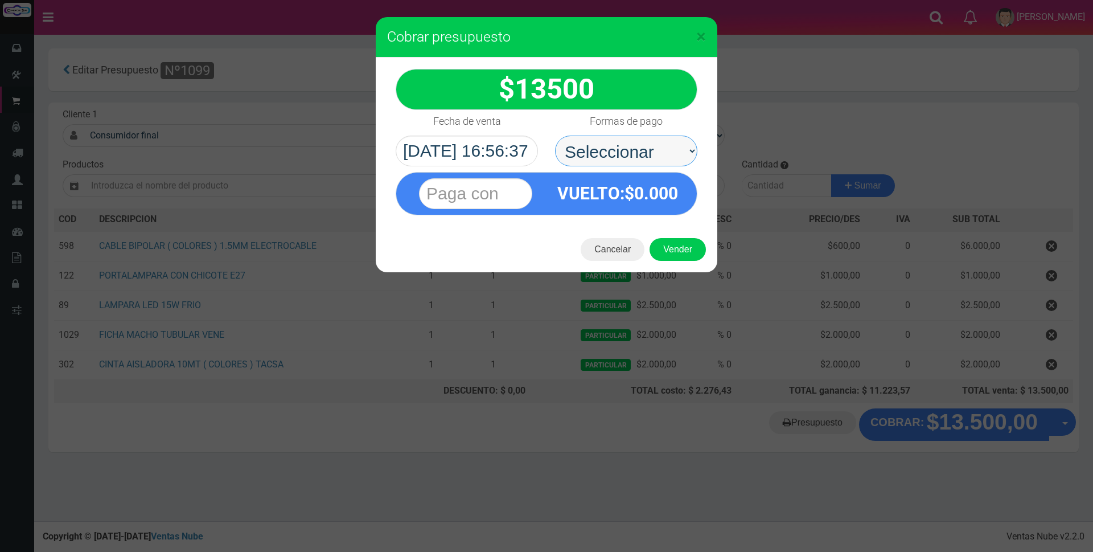
click at [619, 146] on select "Seleccionar Efectivo Tarjeta de Crédito Depósito Débito" at bounding box center [626, 151] width 142 height 31
select select "Efectivo"
click at [555, 136] on select "Seleccionar Efectivo Tarjeta de Crédito Depósito Débito" at bounding box center [626, 151] width 142 height 31
click at [437, 194] on input "text" at bounding box center [475, 193] width 113 height 31
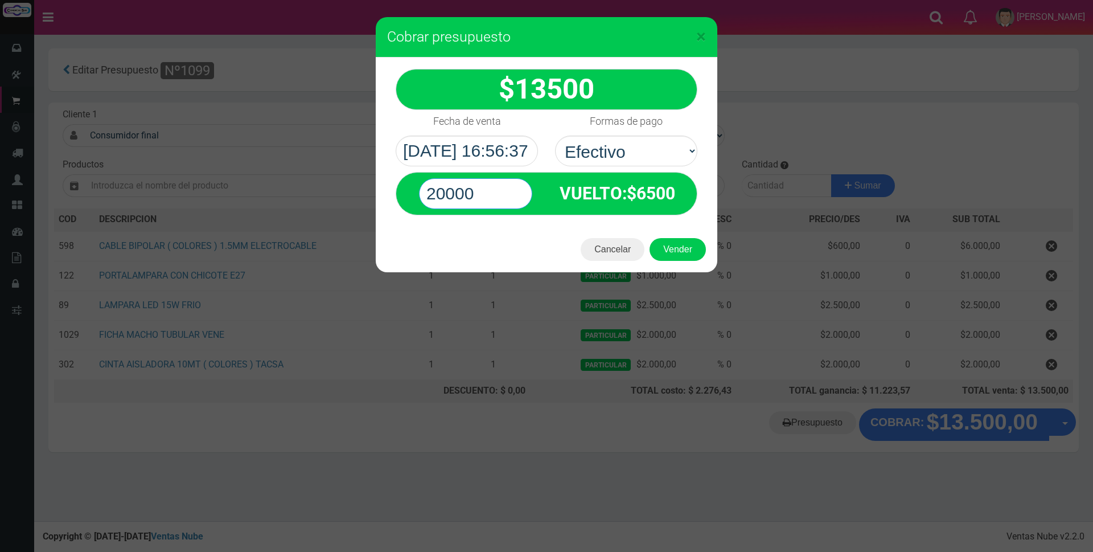
type input "20000"
click at [608, 93] on div "$ 13500" at bounding box center [547, 89] width 302 height 41
click at [674, 245] on button "Vender" at bounding box center [678, 249] width 56 height 23
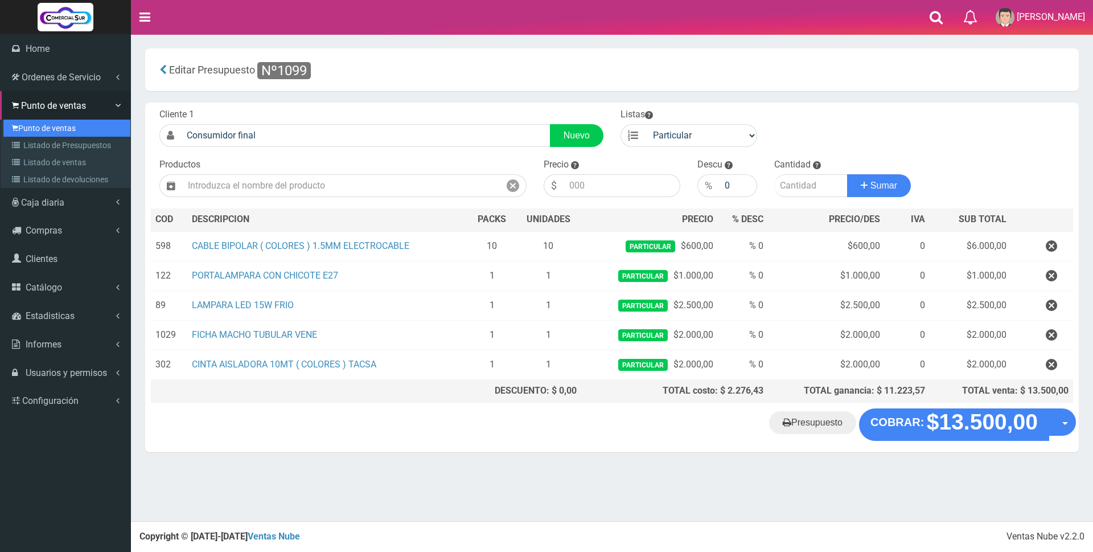
click at [45, 127] on link "Punto de ventas" at bounding box center [66, 128] width 127 height 17
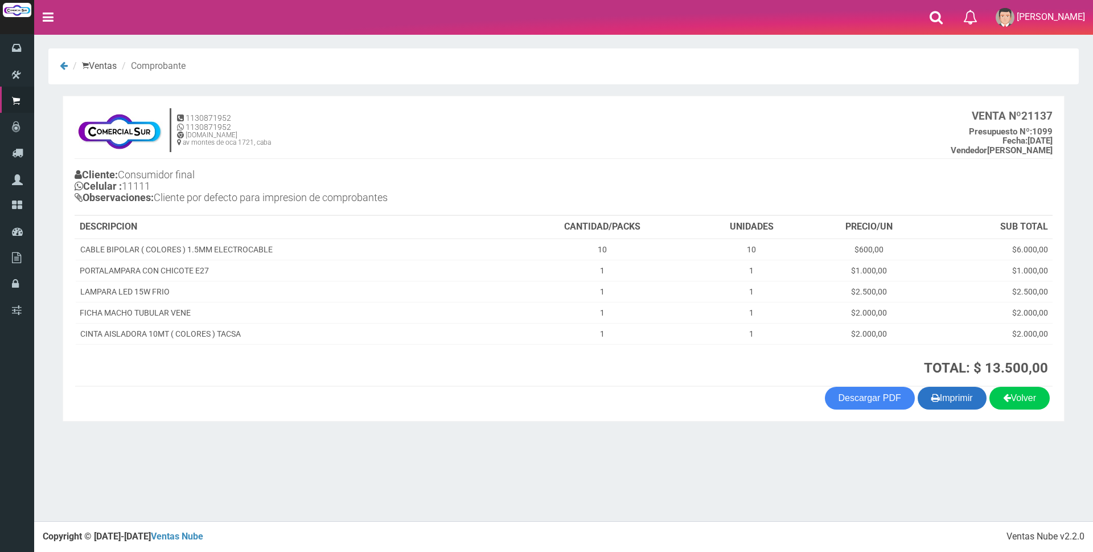
click at [950, 395] on button "Imprimir" at bounding box center [952, 398] width 69 height 23
click at [199, 551] on footer "Ventas Nube v2.2.0 Copyright © [DATE]-[DATE] Ventas Nube" at bounding box center [563, 536] width 1059 height 31
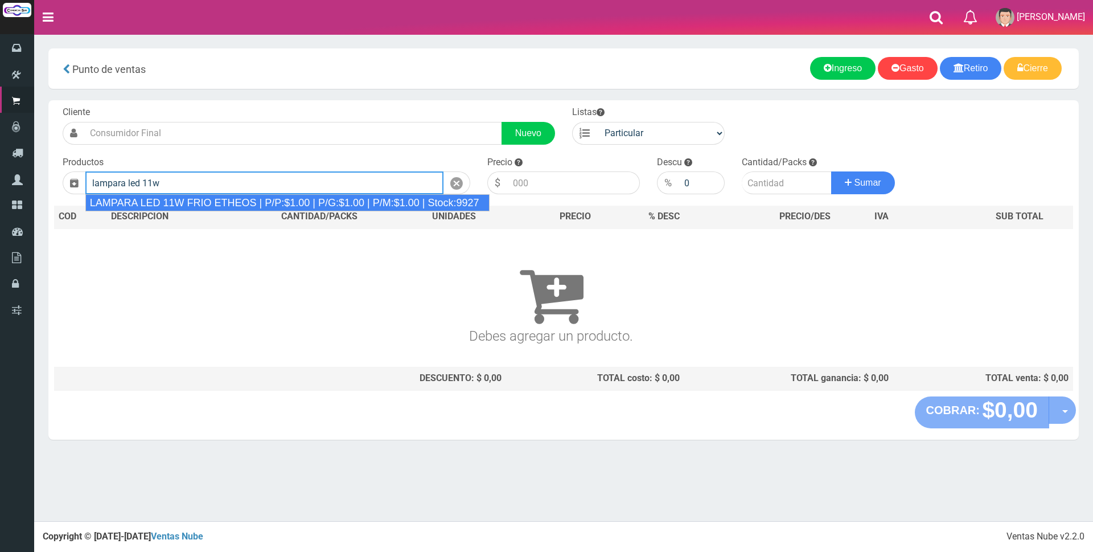
click at [271, 207] on div "LAMPARA LED 11W FRIO ETHEOS | P/P:$1.00 | P/G:$1.00 | P/M:$1.00 | Stock:9927" at bounding box center [287, 202] width 405 height 17
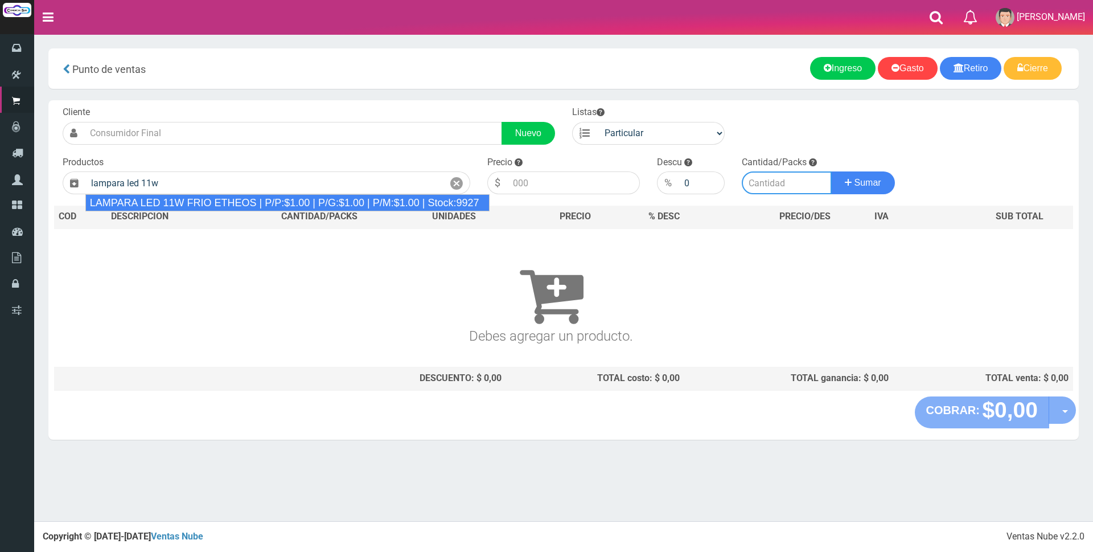
type input "LAMPARA LED 11W FRIO ETHEOS | P/P:$1.00 | P/G:$1.00 | P/M:$1.00 | Stock:9927"
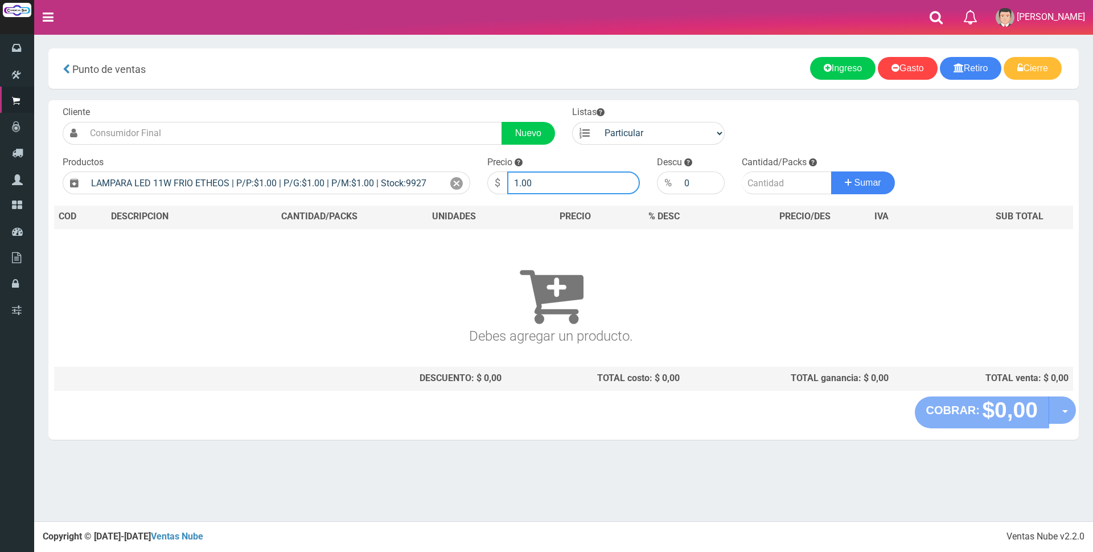
drag, startPoint x: 543, startPoint y: 184, endPoint x: 271, endPoint y: 167, distance: 272.2
click at [271, 106] on form "Cliente Nuevo Listas Particular Gremio Mayoristas" at bounding box center [563, 106] width 1019 height 0
type input "2300"
type input "1"
click at [831, 171] on button "Sumar" at bounding box center [863, 182] width 64 height 23
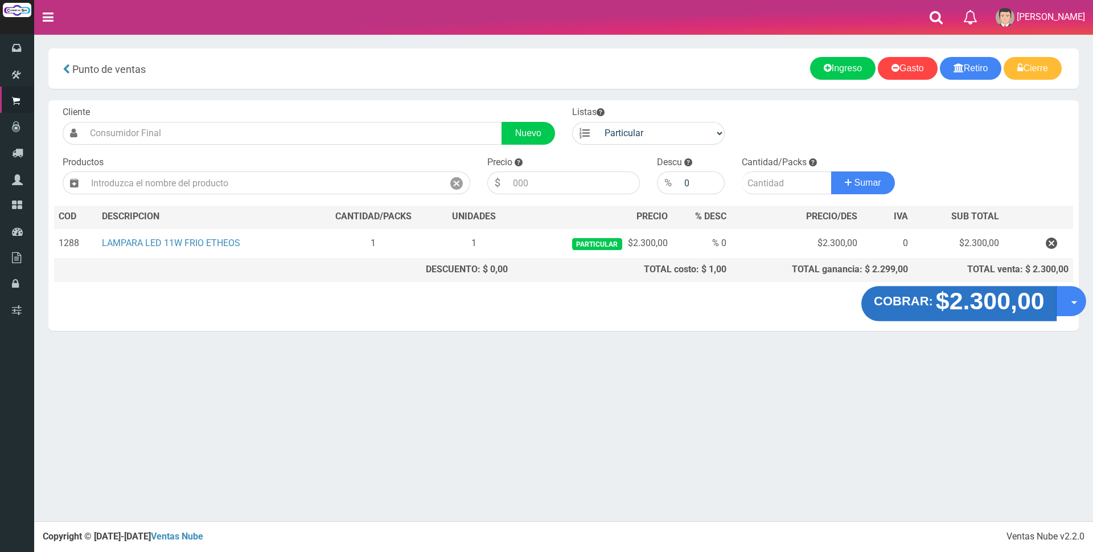
click at [955, 299] on strong "$2.300,00" at bounding box center [990, 301] width 109 height 27
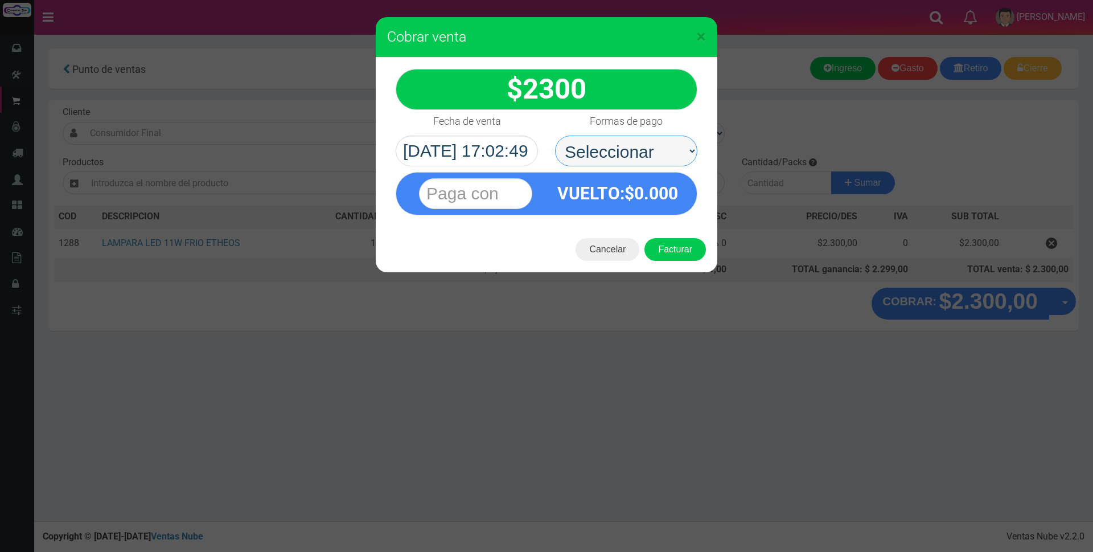
click at [640, 145] on select "Seleccionar Efectivo Tarjeta de Crédito Depósito Débito" at bounding box center [626, 151] width 142 height 31
click at [613, 154] on select "Seleccionar Efectivo Tarjeta de Crédito Depósito Débito" at bounding box center [626, 151] width 142 height 31
select select "Efectivo"
click at [555, 136] on select "Seleccionar Efectivo Tarjeta de Crédito Depósito Débito" at bounding box center [626, 151] width 142 height 31
click at [515, 186] on input "text" at bounding box center [475, 193] width 113 height 31
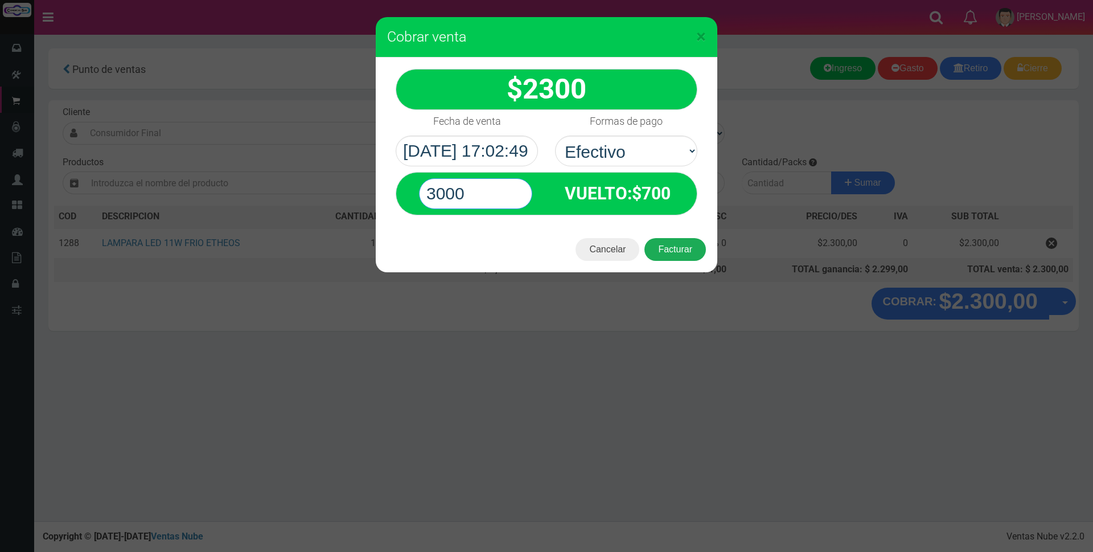
type input "3000"
click at [692, 244] on button "Facturar" at bounding box center [676, 249] width 62 height 23
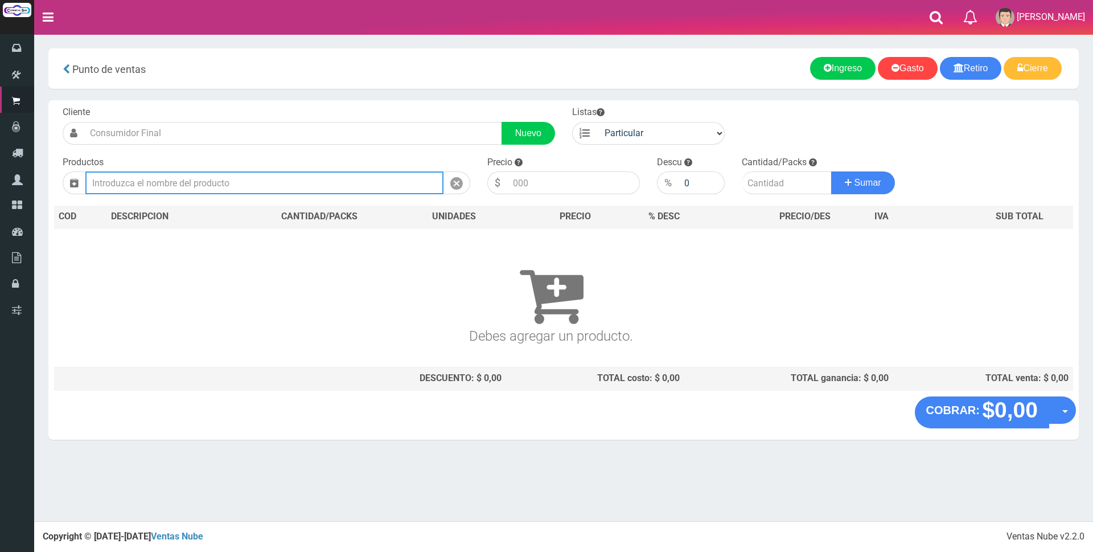
click at [311, 176] on input "text" at bounding box center [264, 182] width 358 height 23
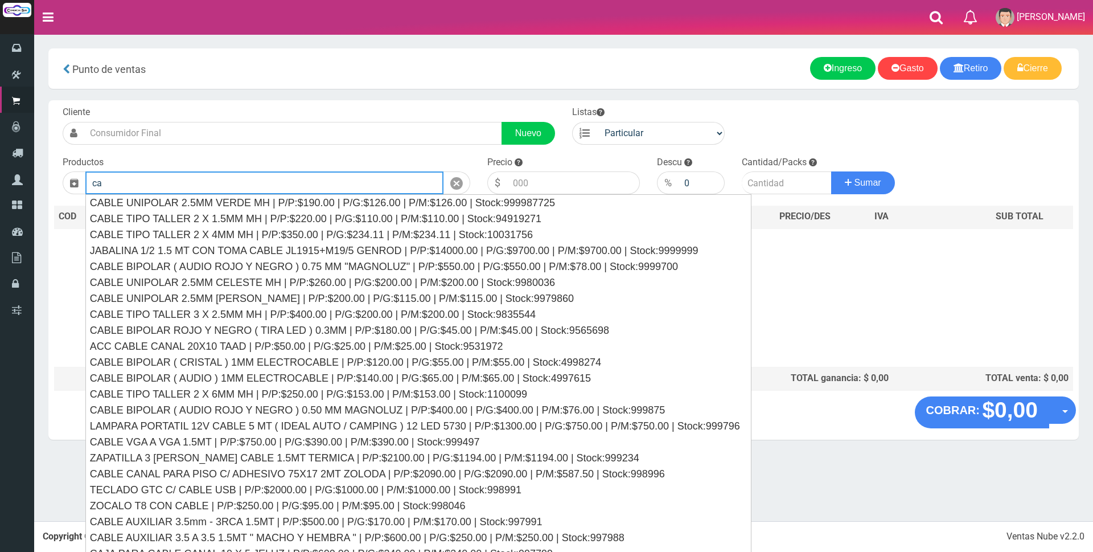
type input "c"
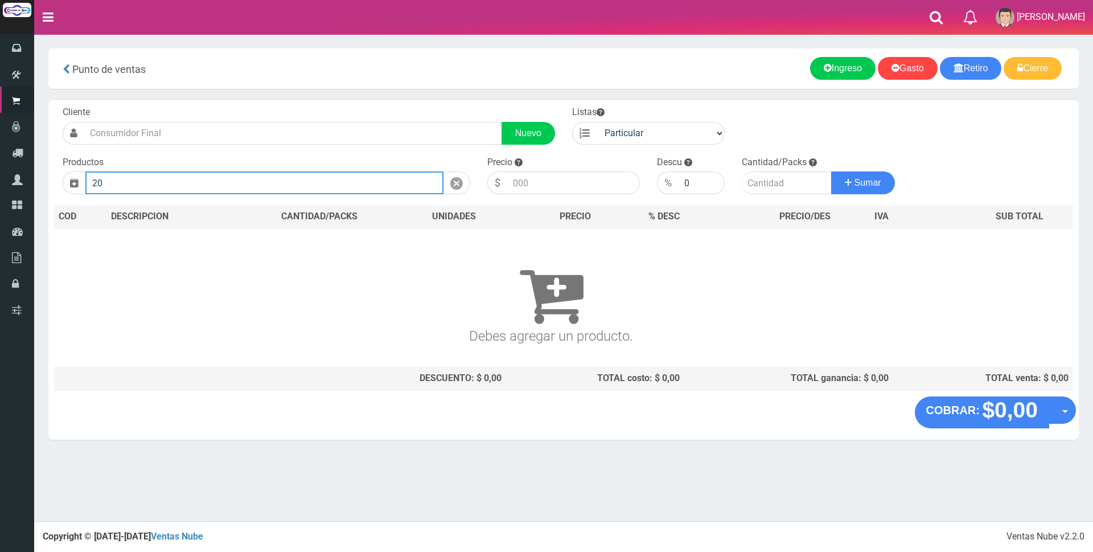
type input "2"
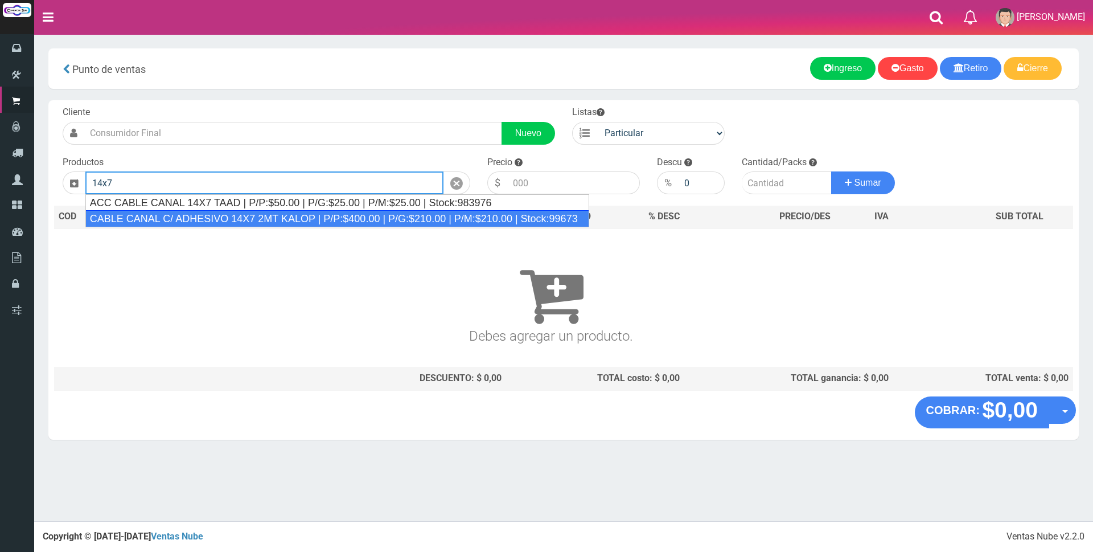
click at [280, 220] on div "CABLE CANAL C/ ADHESIVO 14X7 2MT KALOP | P/P:$400.00 | P/G:$210.00 | P/M:$210.0…" at bounding box center [337, 218] width 504 height 17
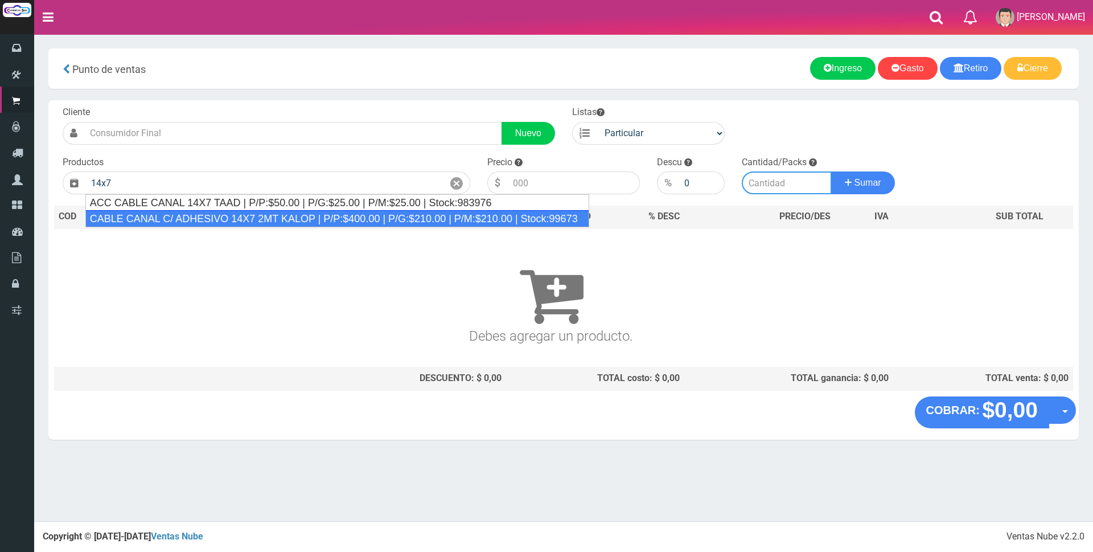
type input "CABLE CANAL C/ ADHESIVO 14X7 2MT KALOP | P/P:$400.00 | P/G:$210.00 | P/M:$210.0…"
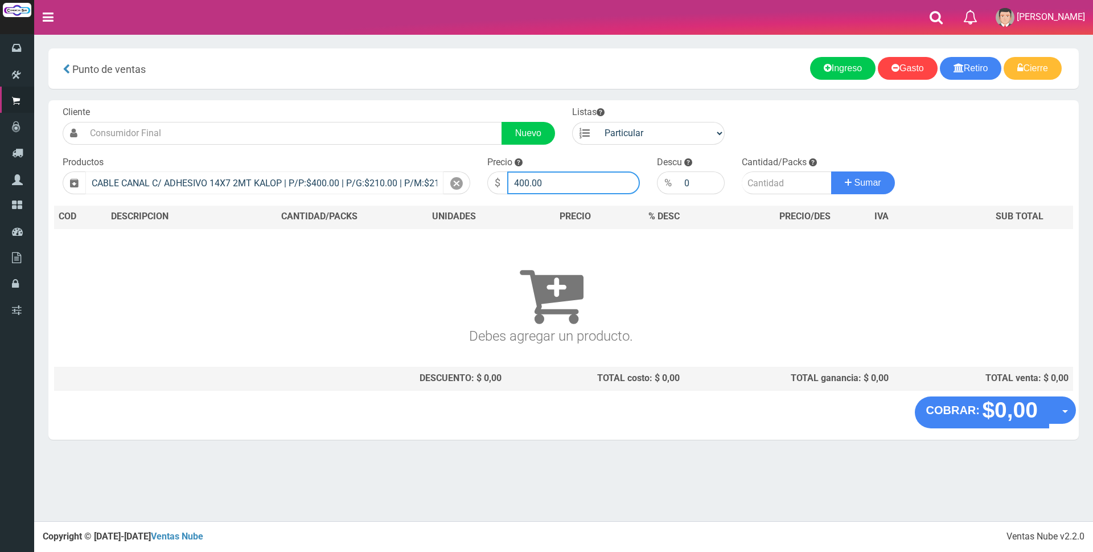
drag, startPoint x: 559, startPoint y: 183, endPoint x: 442, endPoint y: 183, distance: 116.2
click at [442, 106] on form "Cliente Nuevo Listas Particular Gremio Mayoristas" at bounding box center [563, 106] width 1019 height 0
type input "1500"
type input "4"
click at [831, 171] on button "Sumar" at bounding box center [863, 182] width 64 height 23
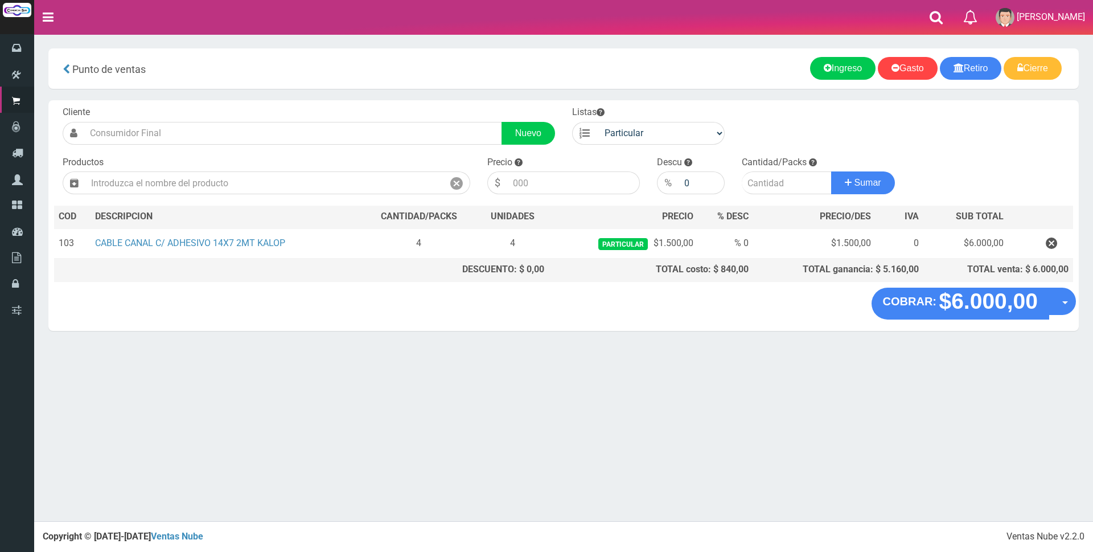
click at [529, 293] on "COBRAR: $6.000,00 Opciones Hacer Devolucion Crear presupuesto" at bounding box center [563, 304] width 1025 height 32
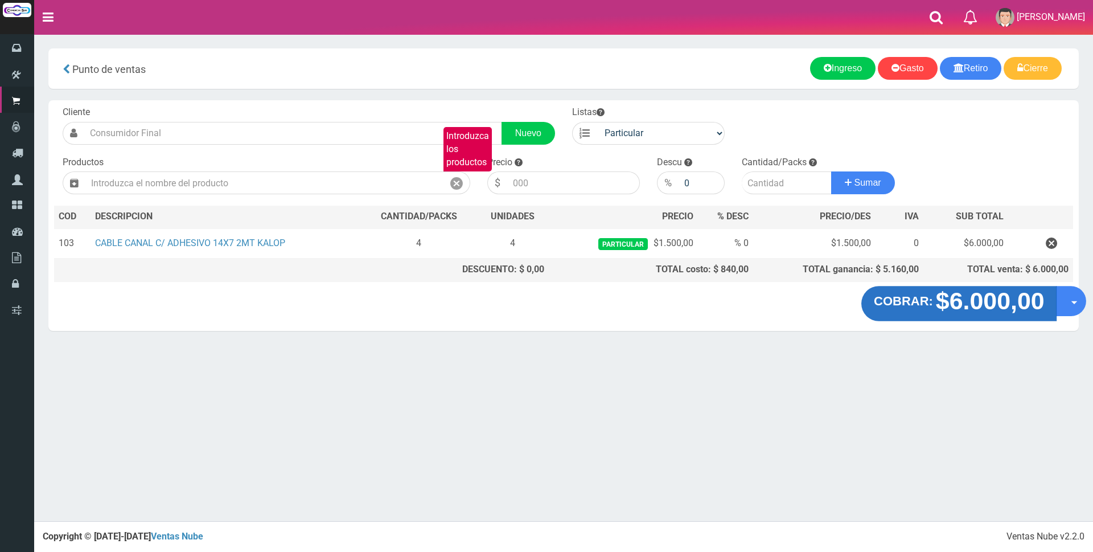
click at [965, 296] on strong "$6.000,00" at bounding box center [990, 301] width 109 height 27
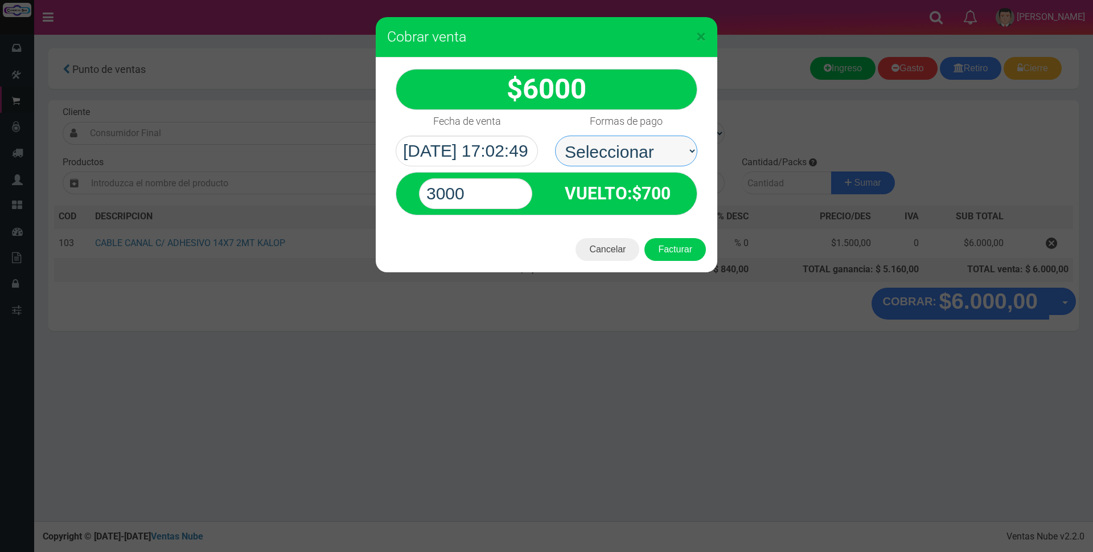
click at [642, 144] on select "Seleccionar Efectivo Tarjeta de Crédito Depósito Débito" at bounding box center [626, 151] width 142 height 31
select select "Efectivo"
click at [555, 136] on select "Seleccionar Efectivo Tarjeta de Crédito Depósito Débito" at bounding box center [626, 151] width 142 height 31
drag, startPoint x: 491, startPoint y: 188, endPoint x: 304, endPoint y: 181, distance: 186.9
click at [310, 182] on div "× Cobrar venta 6000" at bounding box center [546, 276] width 1093 height 552
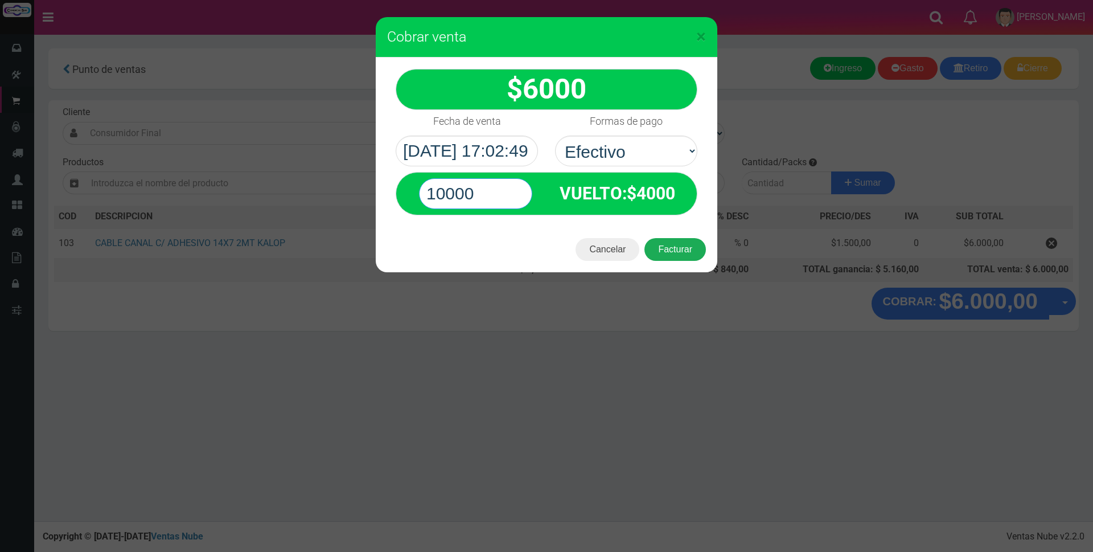
type input "10000"
click at [687, 244] on button "Facturar" at bounding box center [676, 249] width 62 height 23
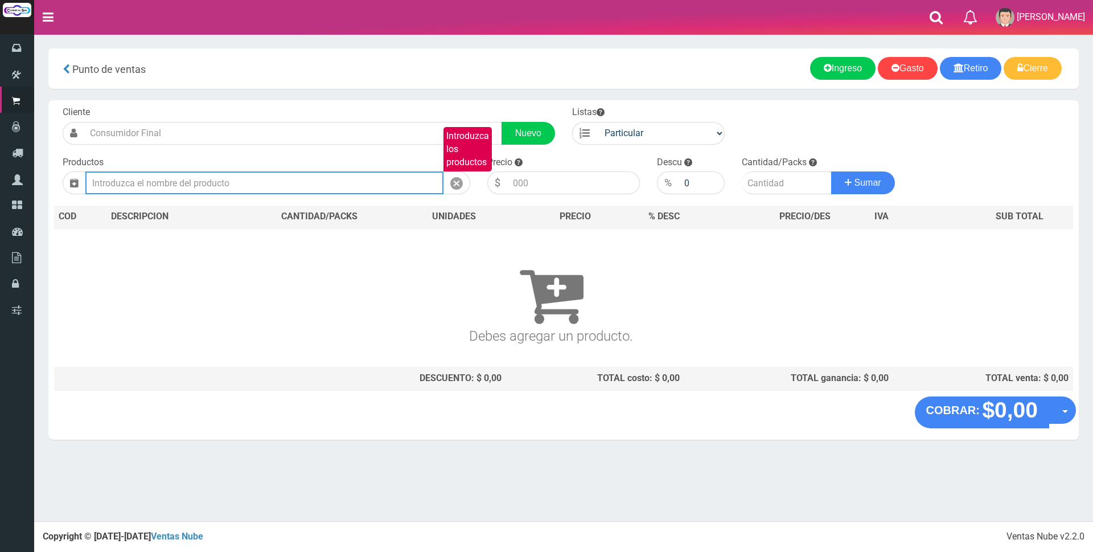
click at [304, 172] on input "Introduzca los productos" at bounding box center [264, 182] width 358 height 23
type input "d"
click at [183, 173] on input "Introduzca los productos" at bounding box center [264, 182] width 358 height 23
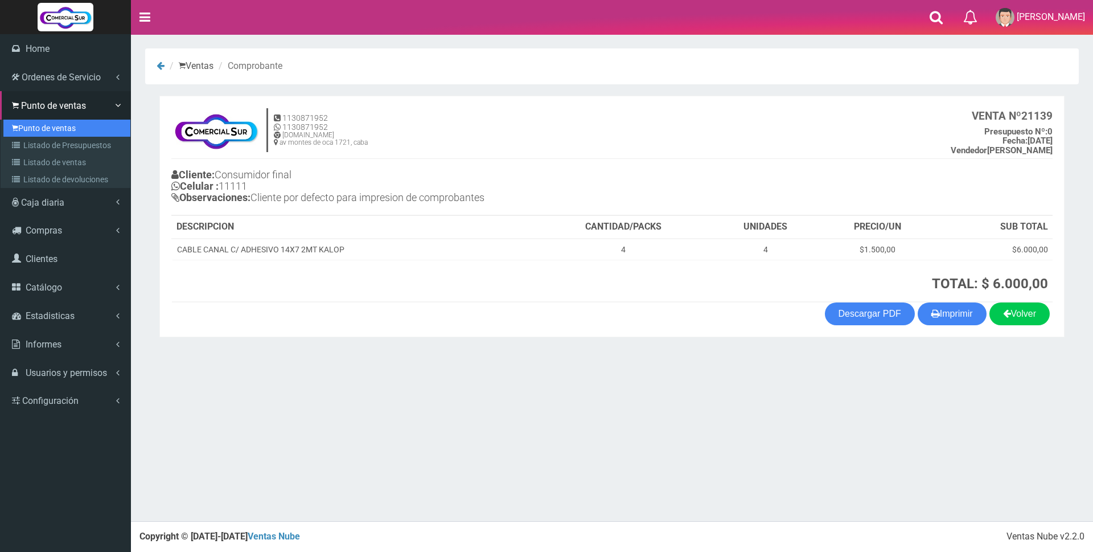
click at [34, 123] on link "Punto de ventas" at bounding box center [66, 128] width 127 height 17
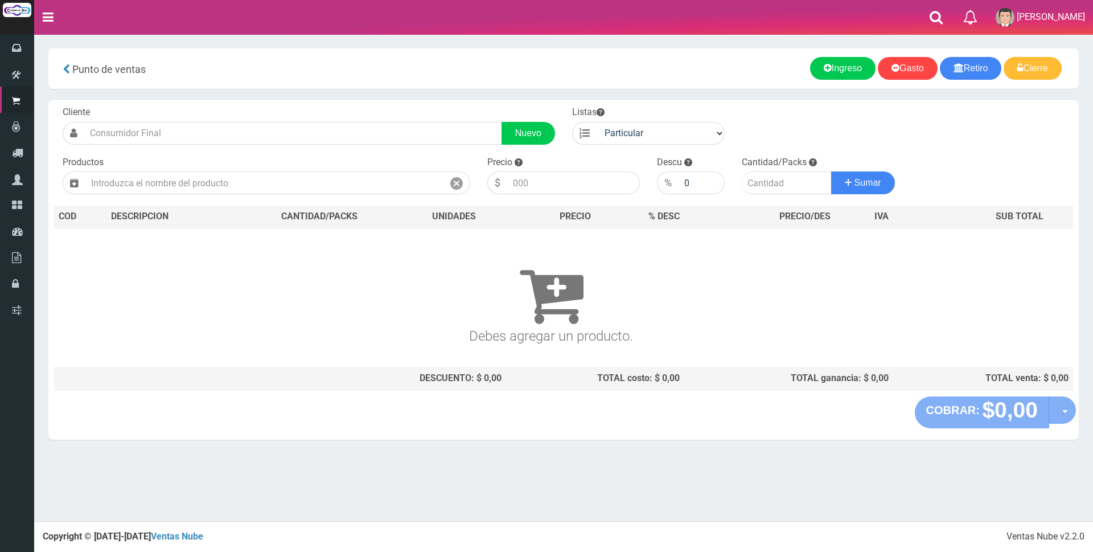
click at [129, 179] on input "text" at bounding box center [264, 182] width 358 height 23
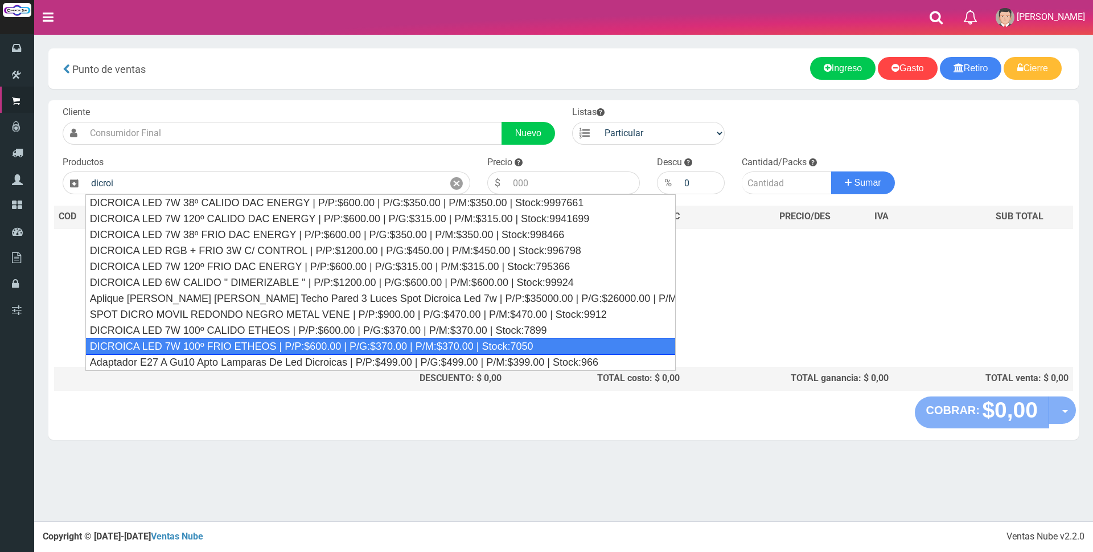
click at [226, 346] on div "DICROICA LED 7W 100º FRIO ETHEOS | P/P:$600.00 | P/G:$370.00 | P/M:$370.00 | St…" at bounding box center [380, 346] width 591 height 17
type input "DICROICA LED 7W 100º FRIO ETHEOS | P/P:$600.00 | P/G:$370.00 | P/M:$370.00 | St…"
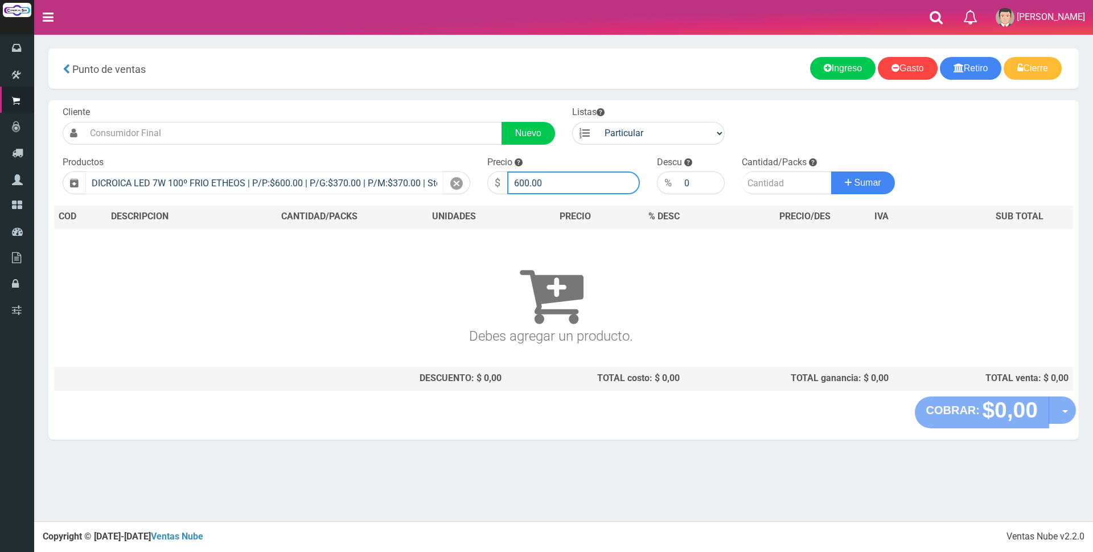
drag, startPoint x: 587, startPoint y: 182, endPoint x: 441, endPoint y: 192, distance: 146.2
click at [448, 106] on form "Cliente Nuevo Listas Particular Gremio Mayoristas" at bounding box center [563, 106] width 1019 height 0
type input "2200"
type input "3"
click at [831, 171] on button "Sumar" at bounding box center [863, 182] width 64 height 23
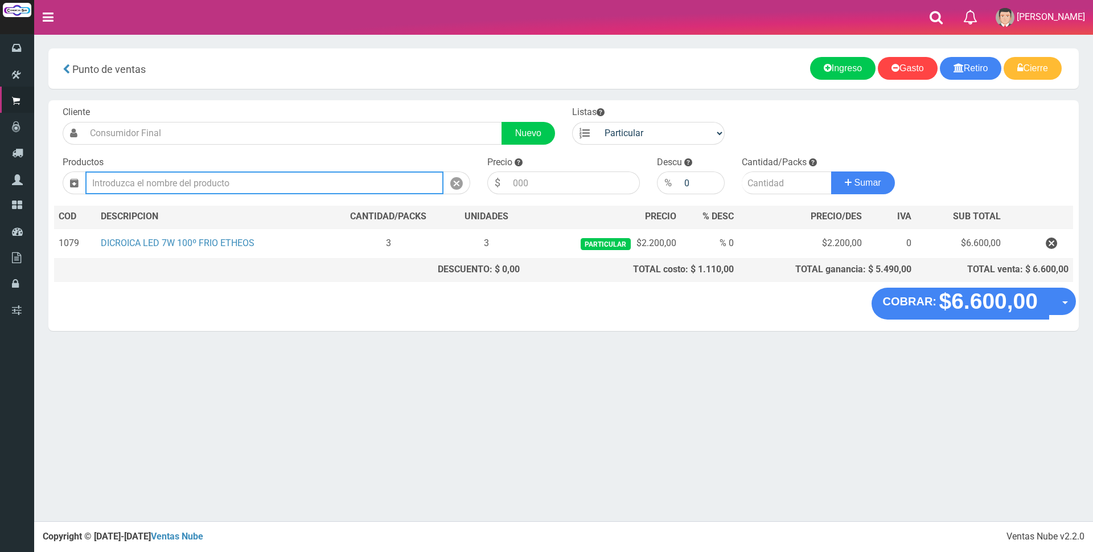
click at [307, 178] on input "text" at bounding box center [264, 182] width 358 height 23
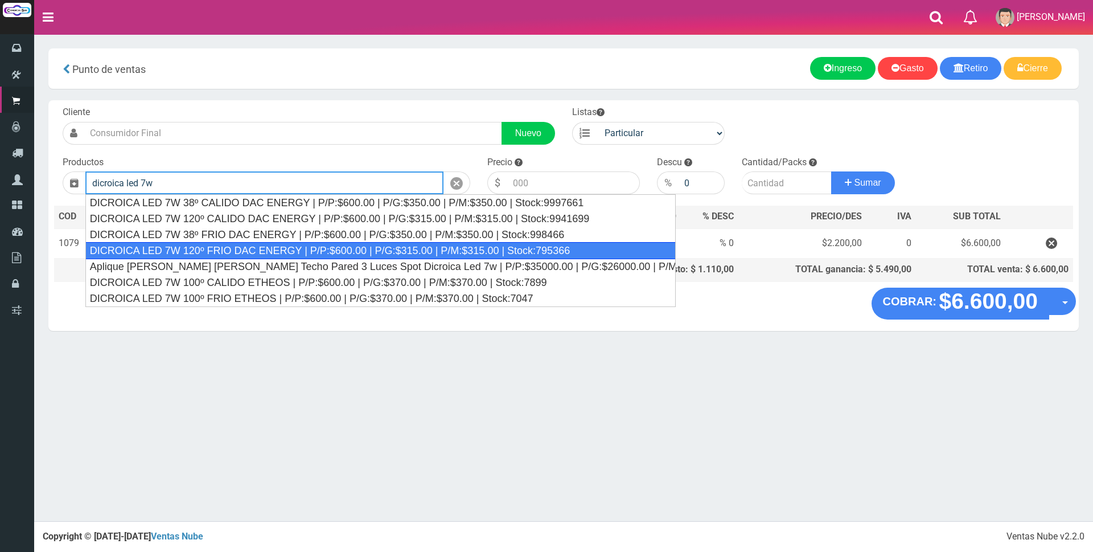
click at [304, 244] on div "DICROICA LED 7W 120º FRIO DAC ENERGY | P/P:$600.00 | P/G:$315.00 | P/M:$315.00 …" at bounding box center [380, 250] width 591 height 17
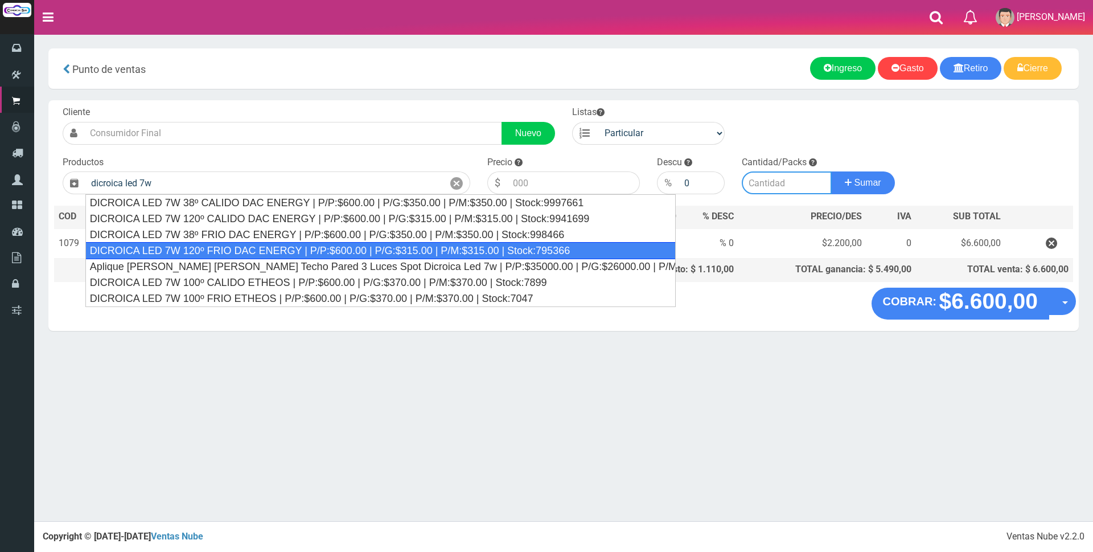
type input "DICROICA LED 7W 120º FRIO DAC ENERGY | P/P:$600.00 | P/G:$315.00 | P/M:$315.00 …"
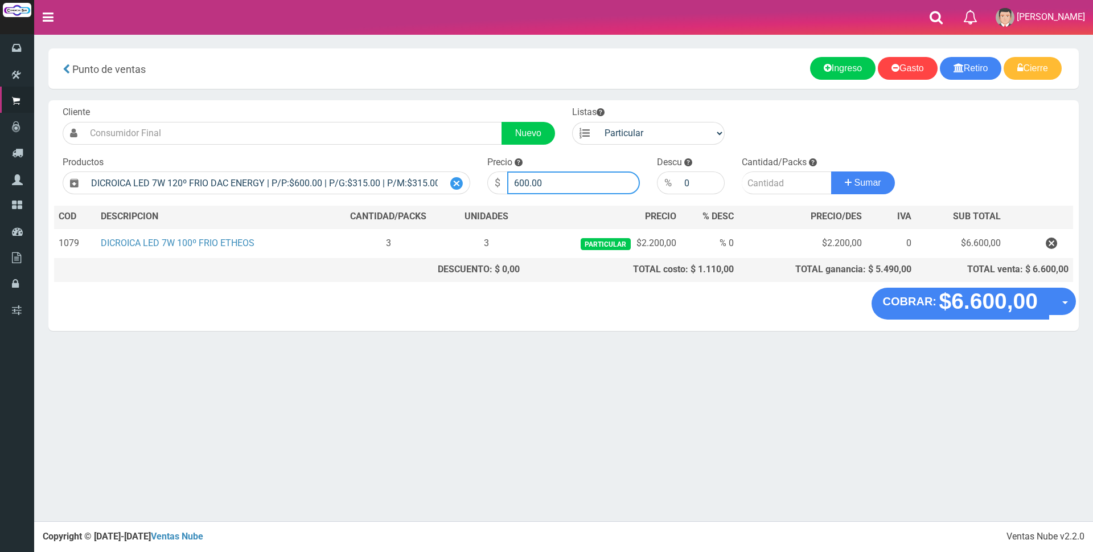
drag, startPoint x: 547, startPoint y: 180, endPoint x: 449, endPoint y: 180, distance: 98.5
click at [452, 106] on form "Cliente Nuevo Listas Particular Gremio Mayoristas" at bounding box center [563, 106] width 1019 height 0
type input "2200"
click at [682, 187] on input "0" at bounding box center [702, 182] width 46 height 23
type input "100"
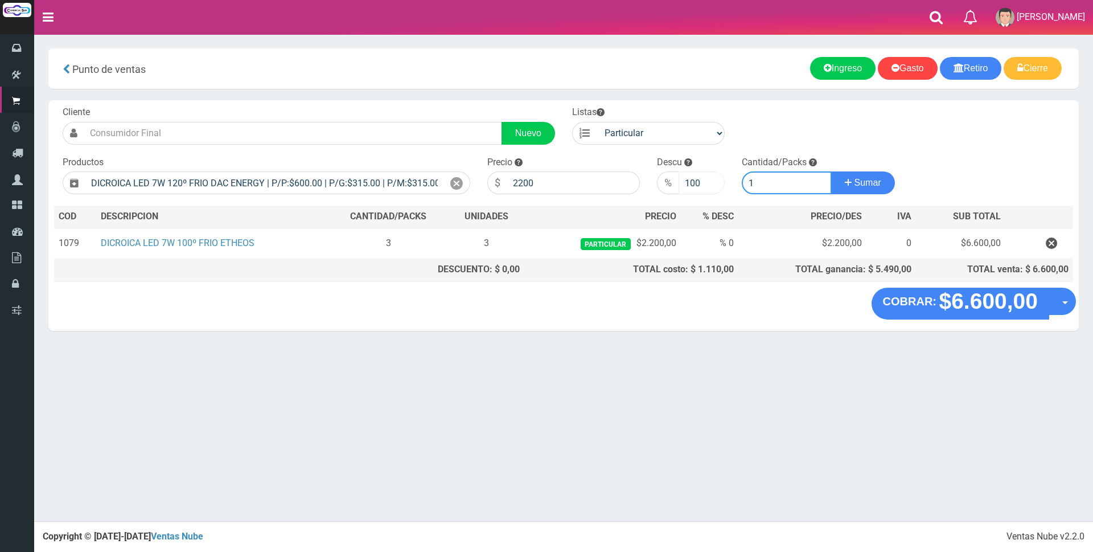
type input "1"
click at [831, 171] on button "Sumar" at bounding box center [863, 182] width 64 height 23
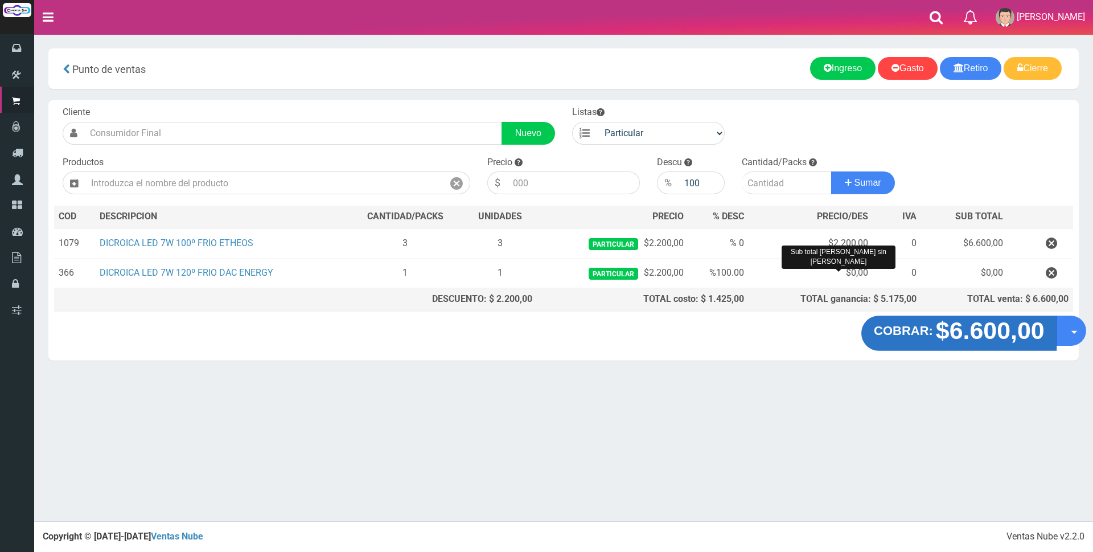
click at [964, 321] on strong "$6.600,00" at bounding box center [990, 330] width 109 height 27
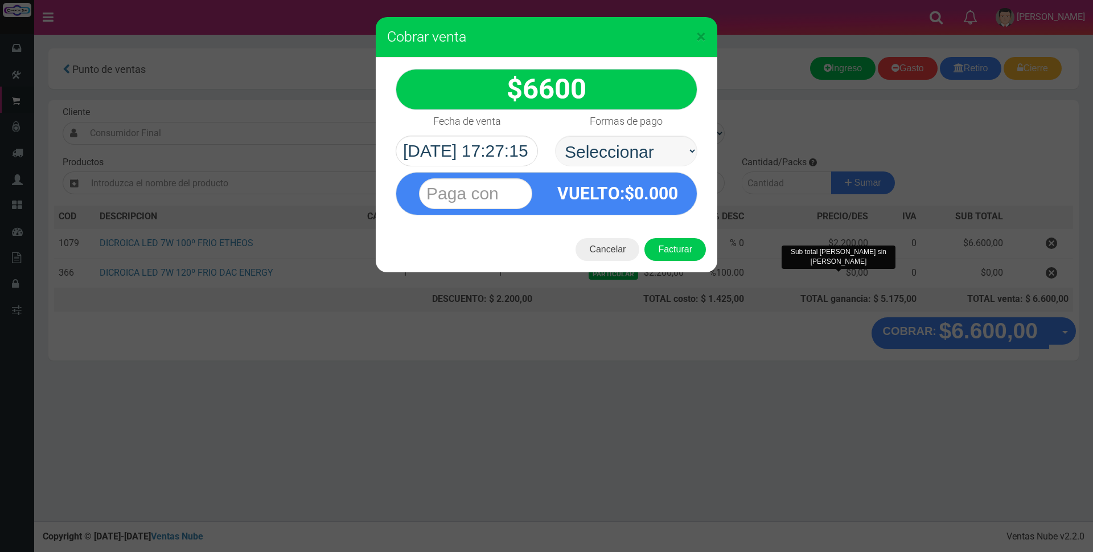
click at [644, 143] on select "Seleccionar Efectivo Tarjeta de Crédito Depósito Débito" at bounding box center [626, 151] width 142 height 31
select select "Depósito"
click at [555, 136] on select "Seleccionar Efectivo Tarjeta de Crédito Depósito Débito" at bounding box center [626, 151] width 142 height 31
click at [505, 202] on input "text" at bounding box center [475, 193] width 113 height 31
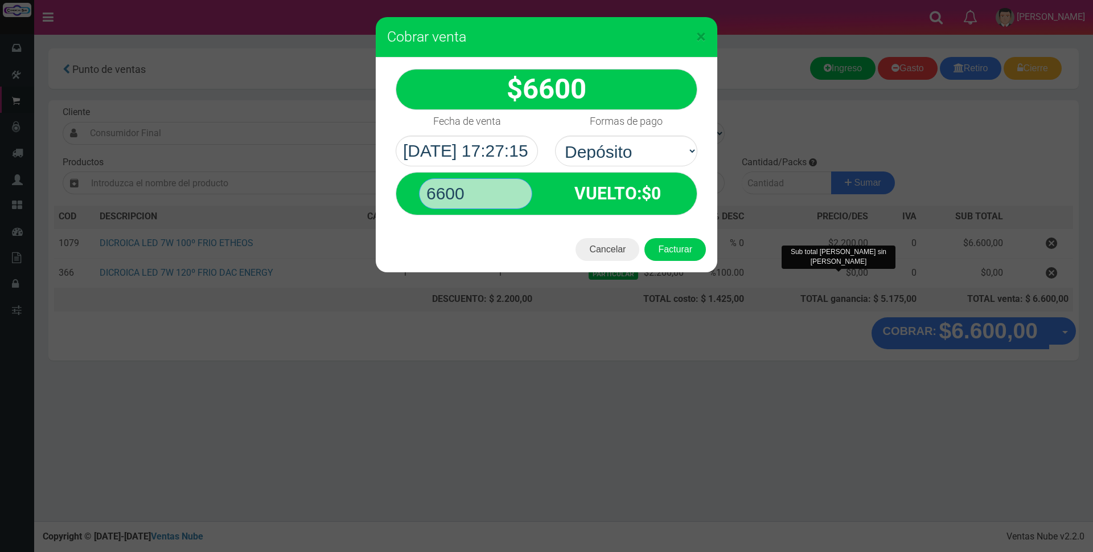
type input "6600"
click at [645, 238] on button "Facturar" at bounding box center [676, 249] width 62 height 23
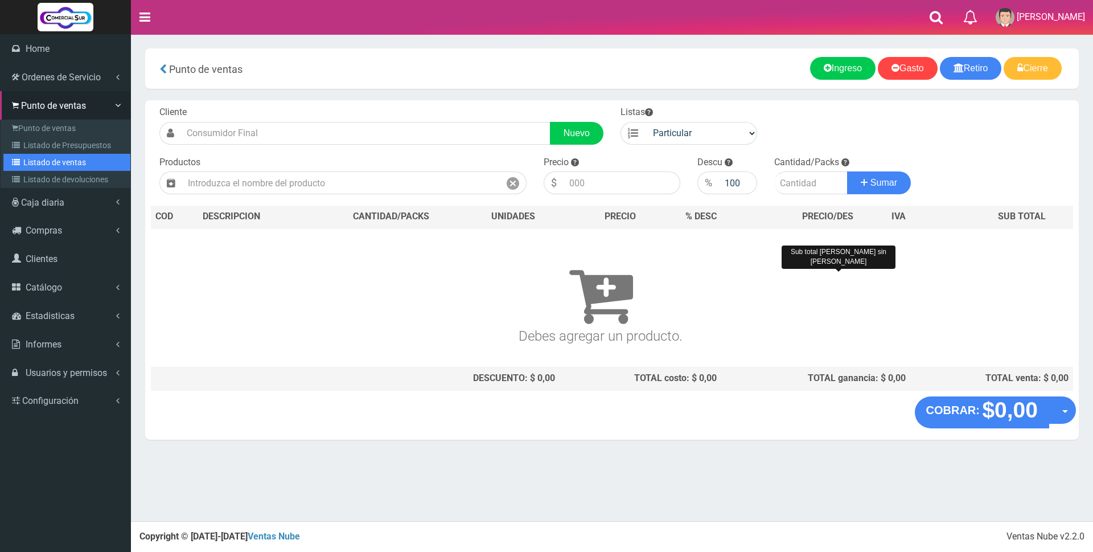
click at [66, 157] on link "Listado de ventas" at bounding box center [66, 162] width 127 height 17
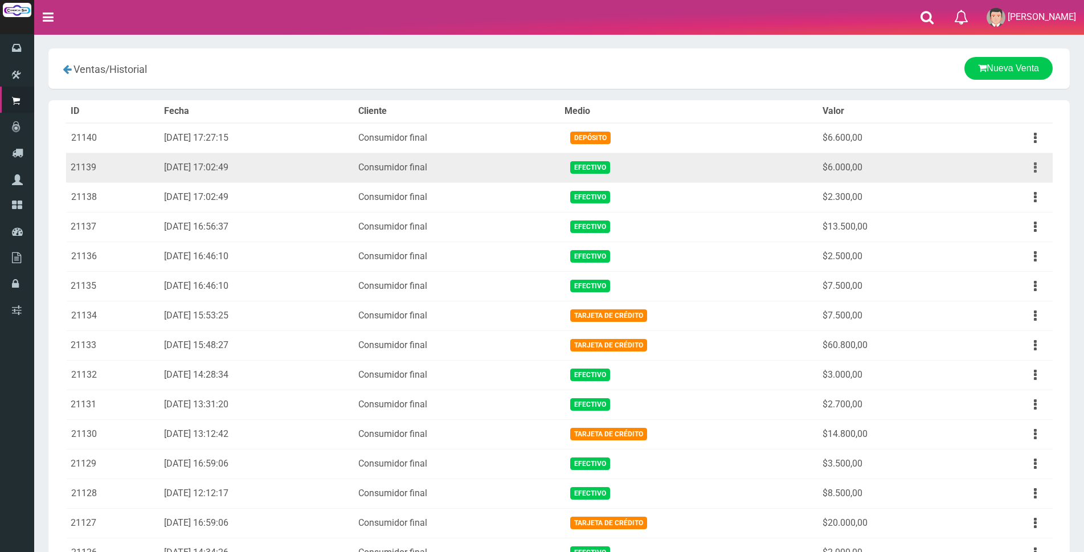
click at [1032, 173] on button "button" at bounding box center [1035, 168] width 26 height 20
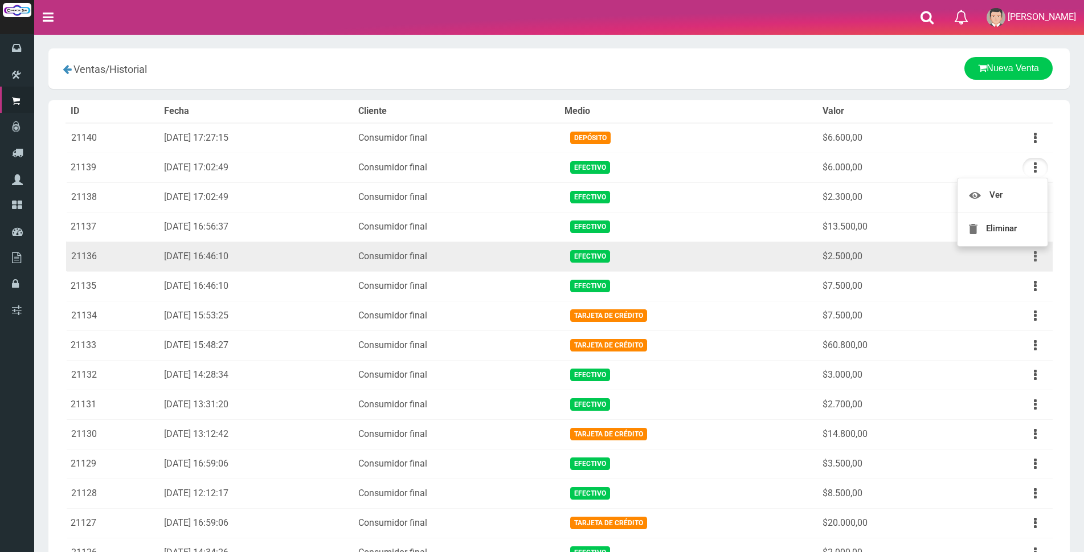
click at [1026, 259] on button "button" at bounding box center [1035, 257] width 26 height 20
click at [1012, 277] on link "Ver" at bounding box center [1002, 284] width 90 height 25
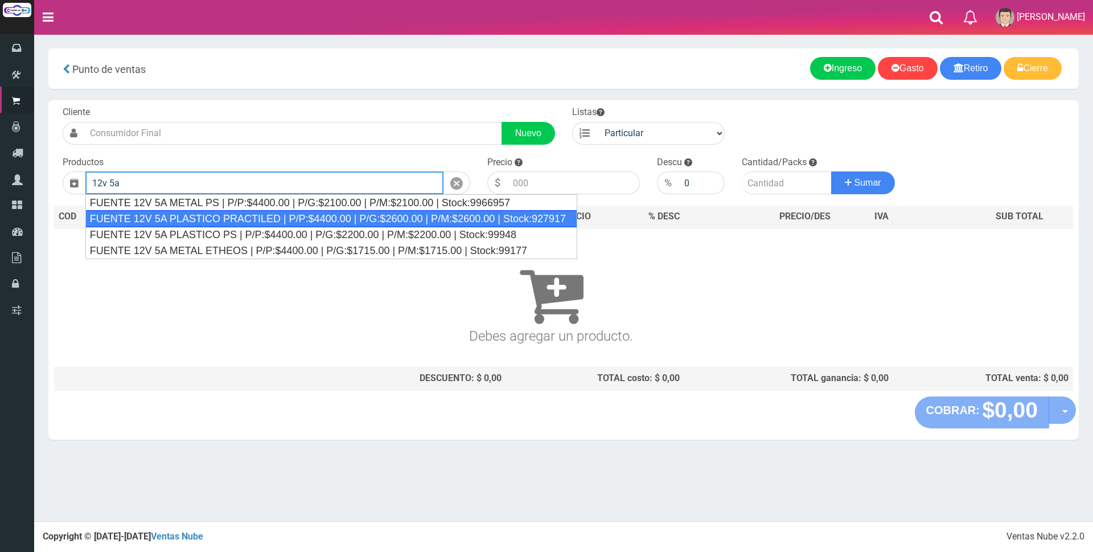
drag, startPoint x: 244, startPoint y: 218, endPoint x: 259, endPoint y: 218, distance: 14.8
click at [244, 218] on div "FUENTE 12V 5A PLASTICO PRACTILED | P/P:$4400.00 | P/G:$2600.00 | P/M:$2600.00 |…" at bounding box center [331, 218] width 492 height 17
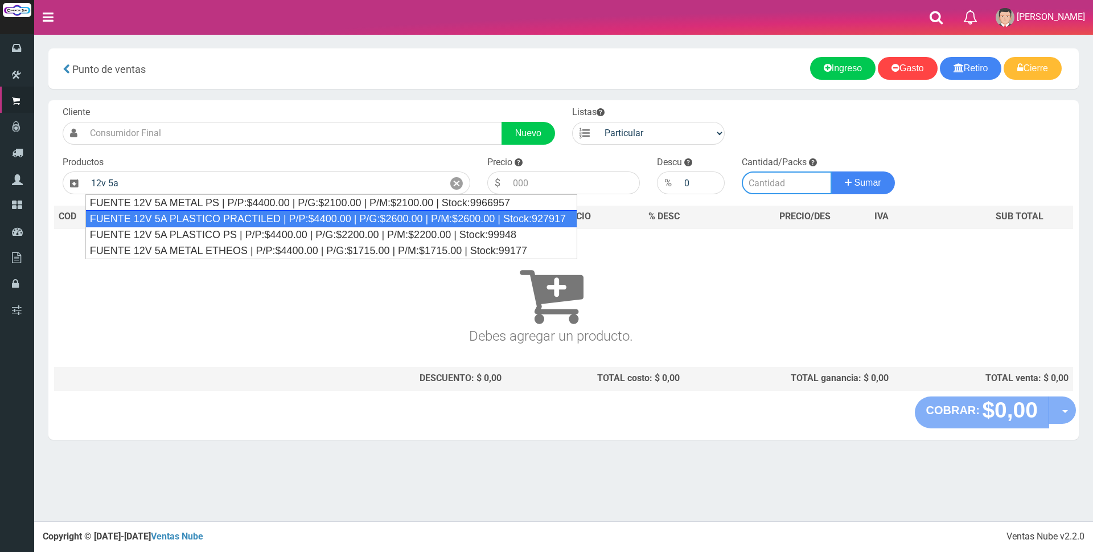
type input "FUENTE 12V 5A PLASTICO PRACTILED | P/P:$4400.00 | P/G:$2600.00 | P/M:$2600.00 |…"
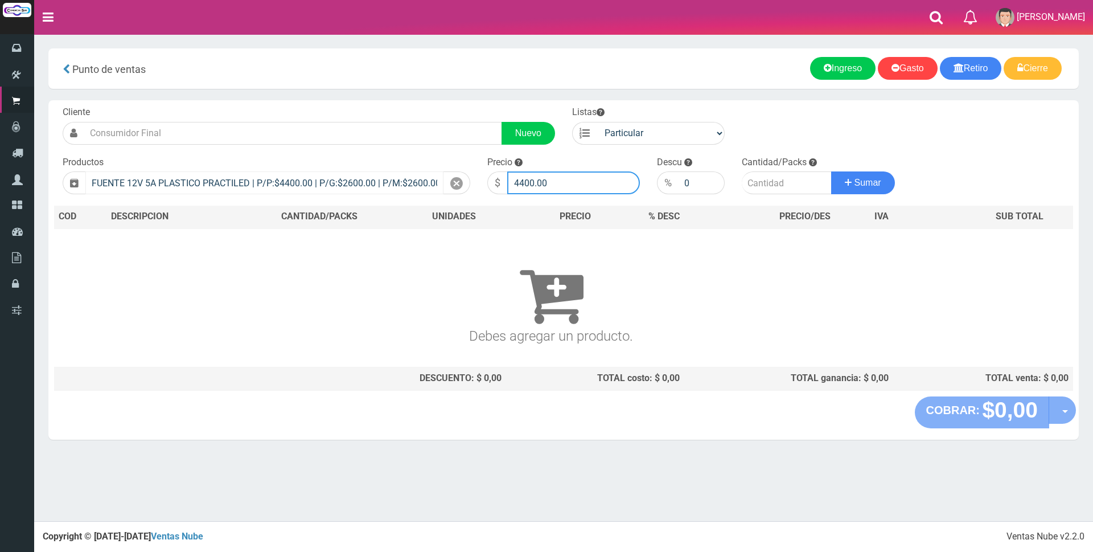
drag, startPoint x: 575, startPoint y: 178, endPoint x: 412, endPoint y: 180, distance: 162.9
click at [412, 106] on form "Cliente Nuevo Listas Particular Gremio Mayoristas" at bounding box center [563, 106] width 1019 height 0
type input "11500"
type input "1"
click at [831, 171] on button "Sumar" at bounding box center [863, 182] width 64 height 23
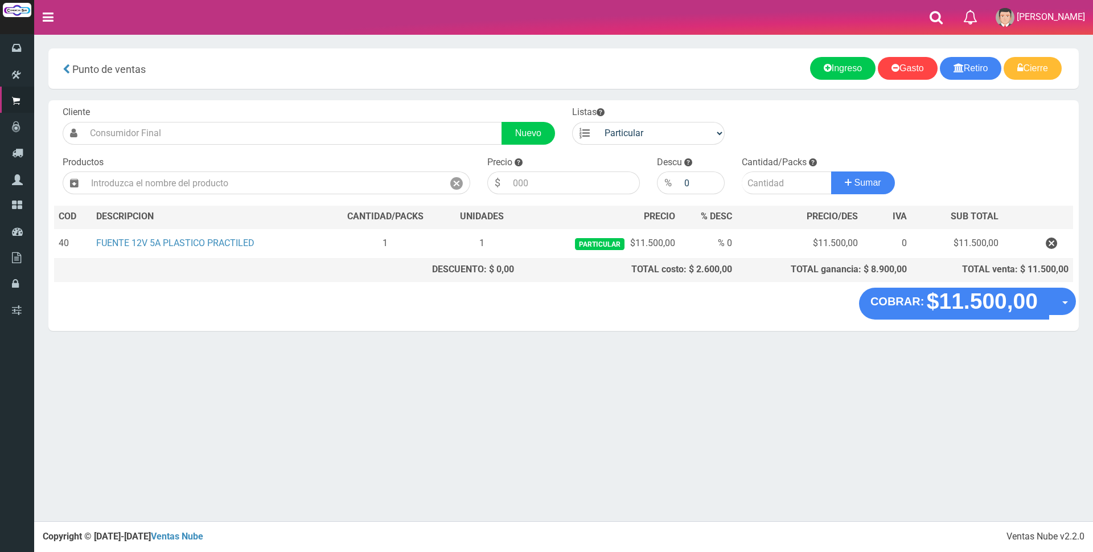
click at [714, 298] on "COBRAR: $11.500,00 Opciones Hacer Devolucion Crear presupuesto" at bounding box center [563, 304] width 1025 height 32
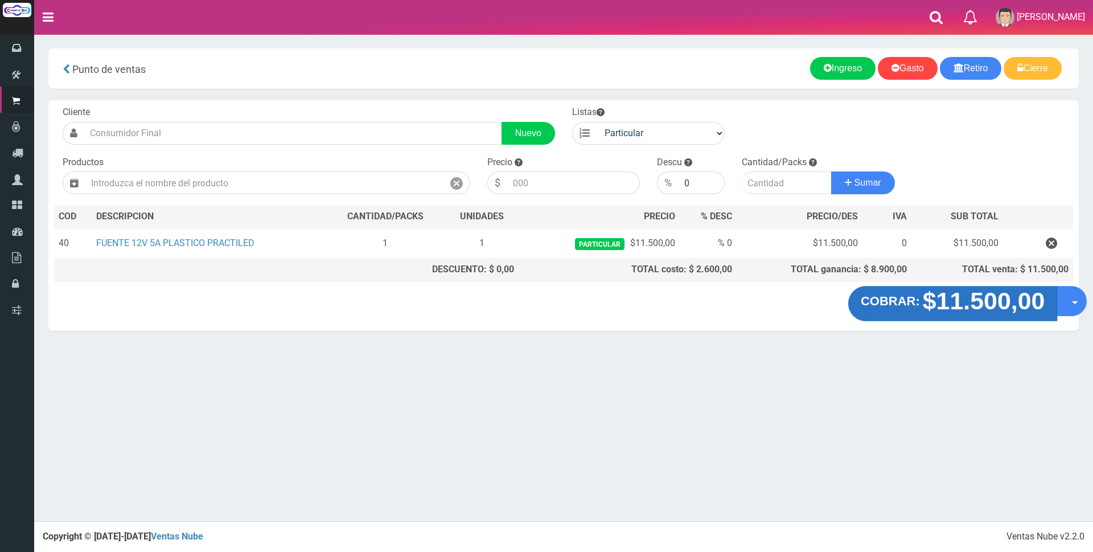
click at [946, 287] on button "COBRAR: $11.500,00" at bounding box center [954, 303] width 210 height 35
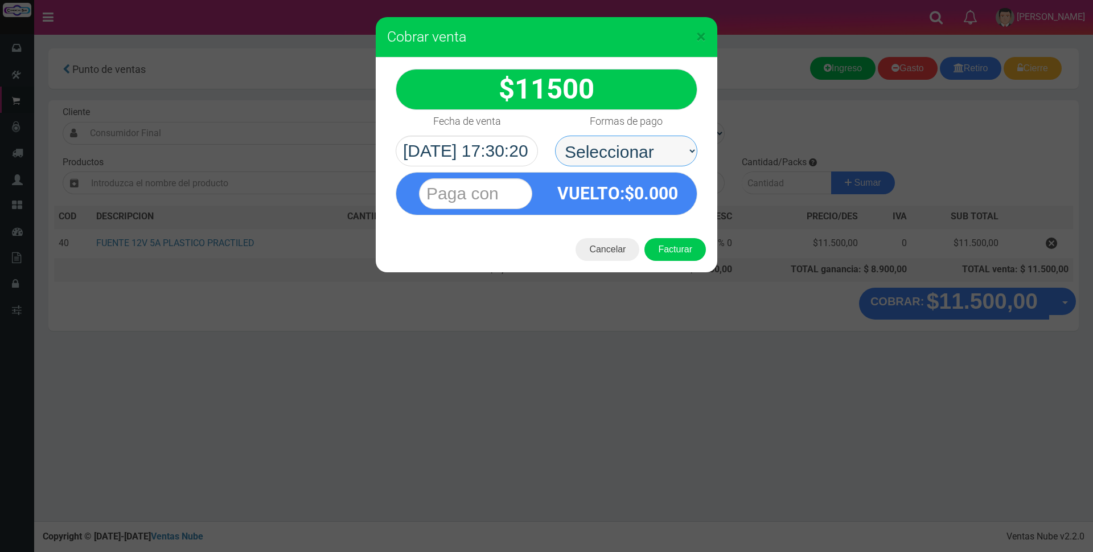
click at [633, 155] on select "Seleccionar Efectivo Tarjeta de Crédito Depósito Débito" at bounding box center [626, 151] width 142 height 31
select select "Tarjeta de Crédito"
click at [555, 136] on select "Seleccionar Efectivo Tarjeta de Crédito Depósito Débito" at bounding box center [626, 151] width 142 height 31
click at [449, 196] on input "text" at bounding box center [475, 193] width 113 height 31
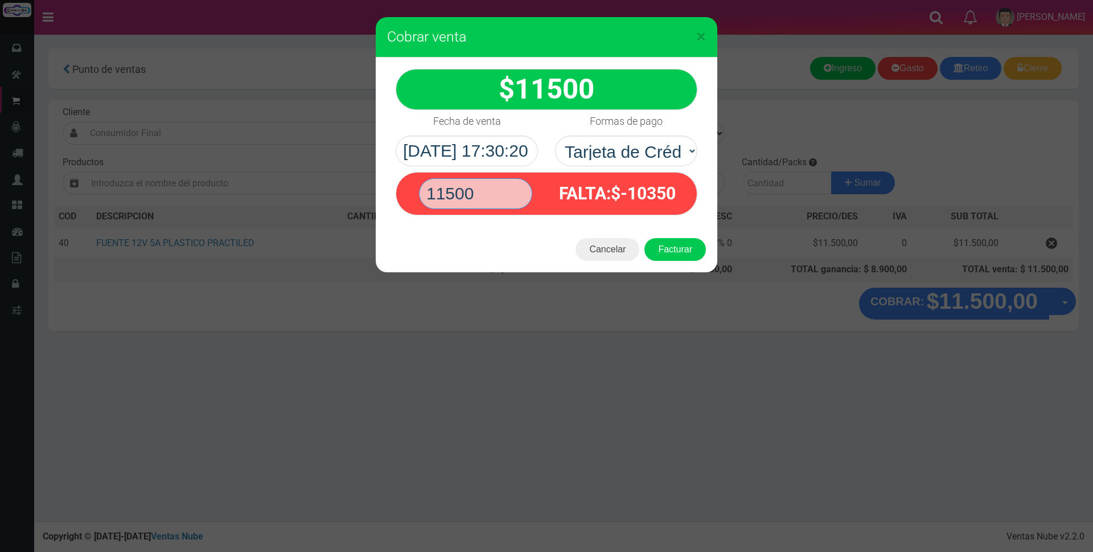
type input "11500"
click at [645, 238] on button "Facturar" at bounding box center [676, 249] width 62 height 23
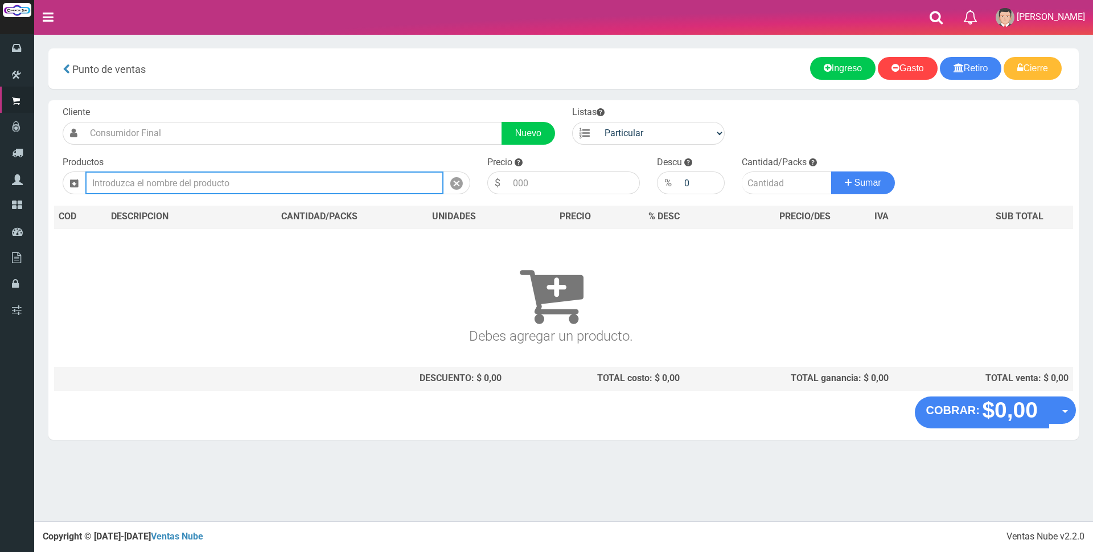
click at [279, 185] on input "text" at bounding box center [264, 182] width 358 height 23
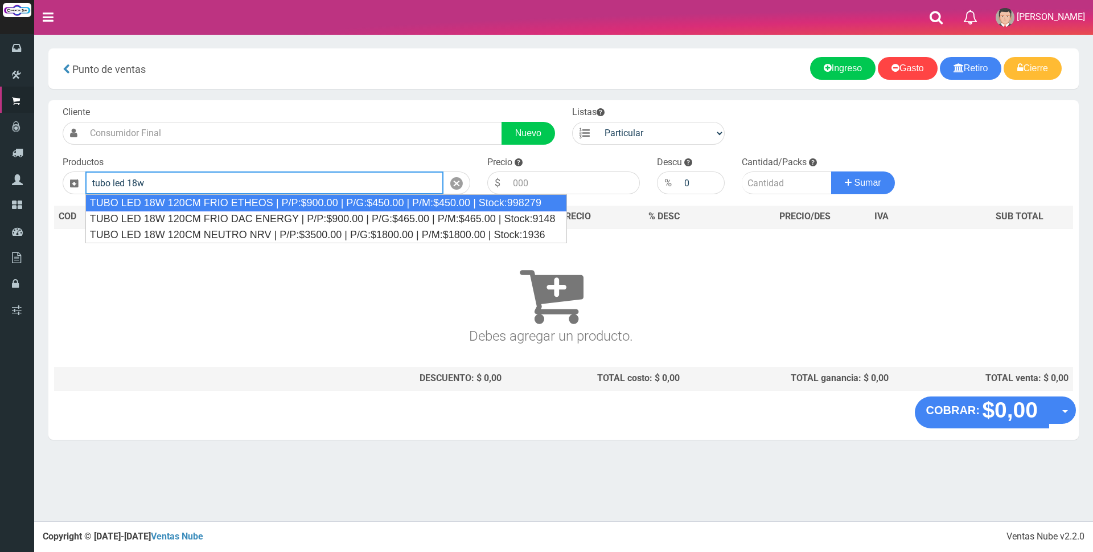
click at [317, 207] on div "TUBO LED 18W 120CM FRIO ETHEOS | P/P:$900.00 | P/G:$450.00 | P/M:$450.00 | Stoc…" at bounding box center [326, 202] width 482 height 17
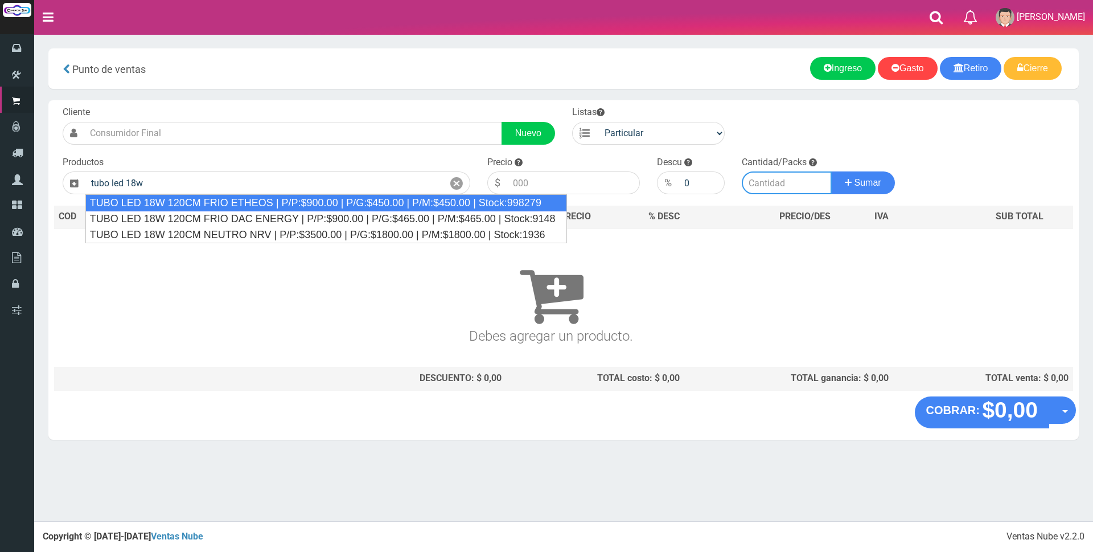
type input "TUBO LED 18W 120CM FRIO ETHEOS | P/P:$900.00 | P/G:$450.00 | P/M:$450.00 | Stoc…"
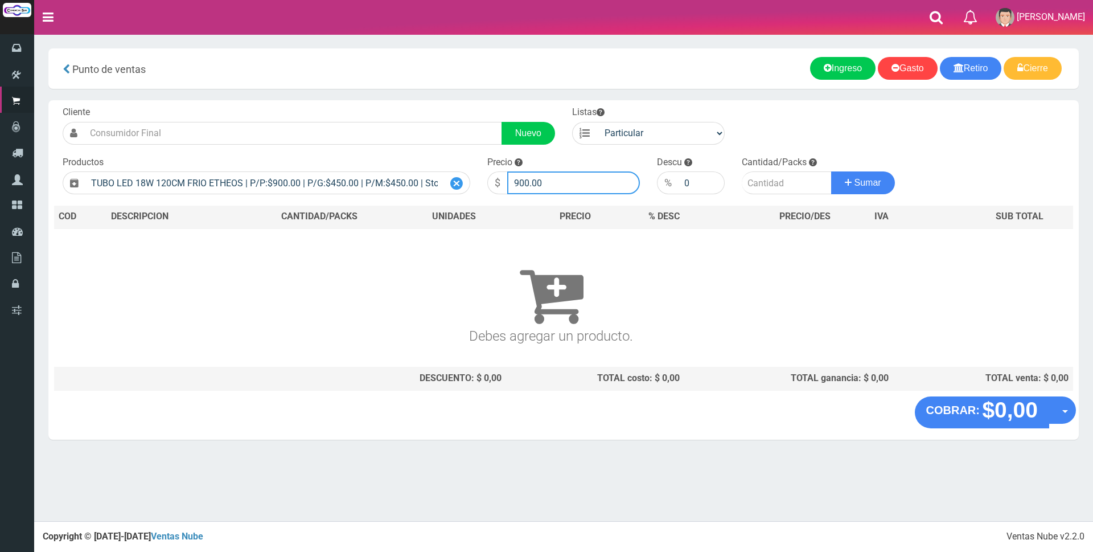
drag, startPoint x: 589, startPoint y: 181, endPoint x: 465, endPoint y: 181, distance: 123.6
click at [465, 106] on form "Cliente Nuevo Listas Particular Gremio Mayoristas" at bounding box center [563, 106] width 1019 height 0
type input "3200"
type input "2"
click at [831, 171] on button "Sumar" at bounding box center [863, 182] width 64 height 23
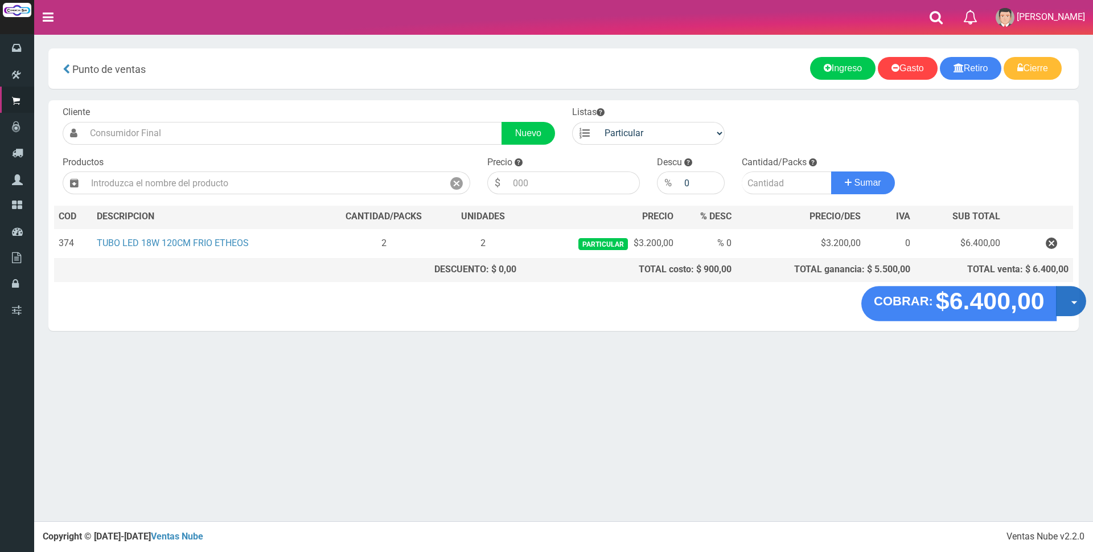
click at [1064, 305] on button "Opciones" at bounding box center [1071, 301] width 30 height 30
click at [1047, 331] on link "Crear presupuesto" at bounding box center [1035, 331] width 102 height 26
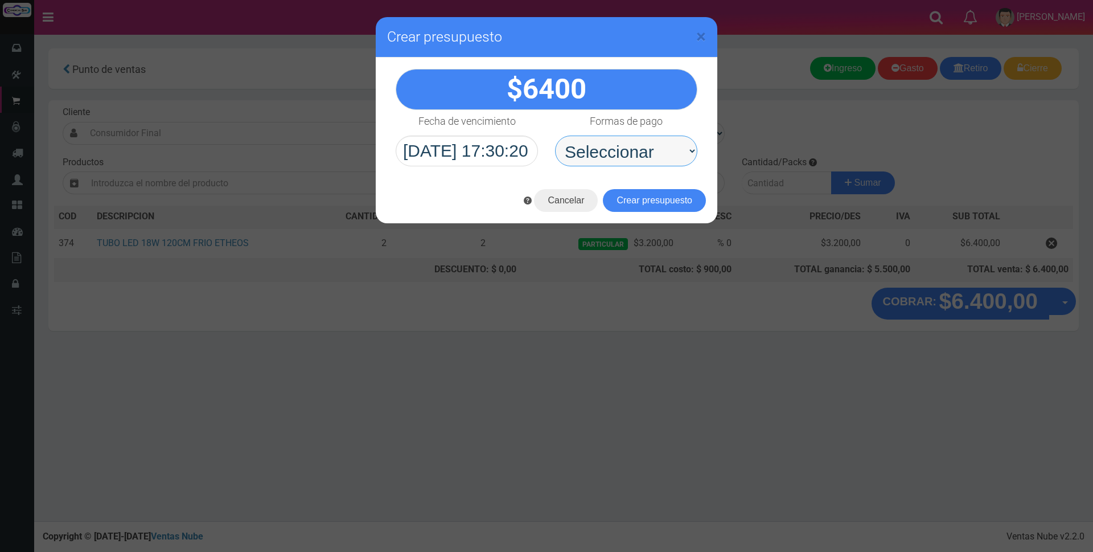
click at [606, 148] on select "Seleccionar Efectivo Tarjeta de Crédito Depósito Débito" at bounding box center [626, 151] width 142 height 31
select select "Efectivo"
click at [555, 136] on select "Seleccionar Efectivo Tarjeta de Crédito Depósito Débito" at bounding box center [626, 151] width 142 height 31
click at [664, 195] on button "Crear presupuesto" at bounding box center [654, 200] width 103 height 23
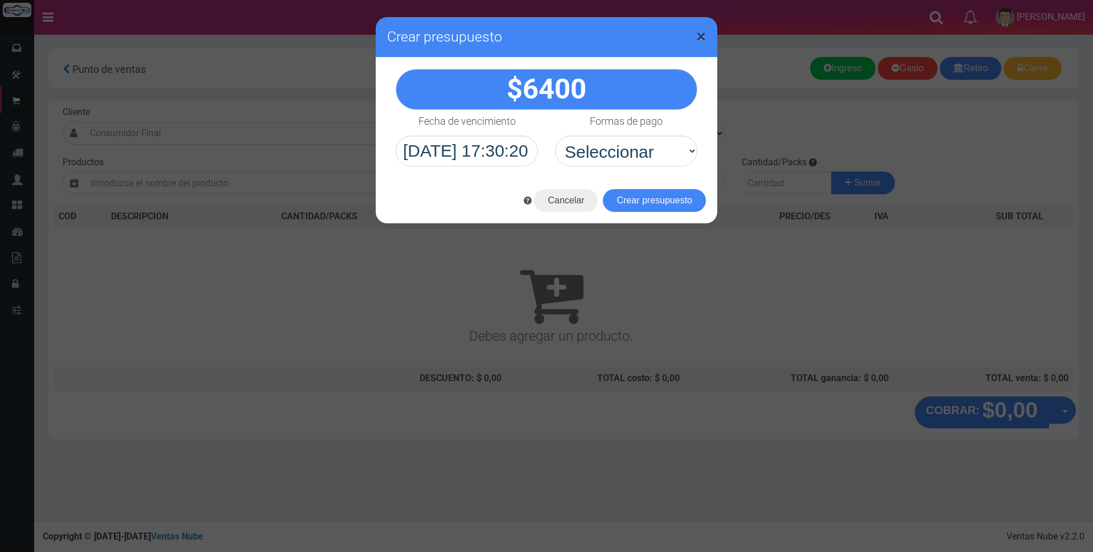
drag, startPoint x: 700, startPoint y: 38, endPoint x: 277, endPoint y: 36, distance: 423.7
click at [700, 38] on span "×" at bounding box center [701, 37] width 10 height 22
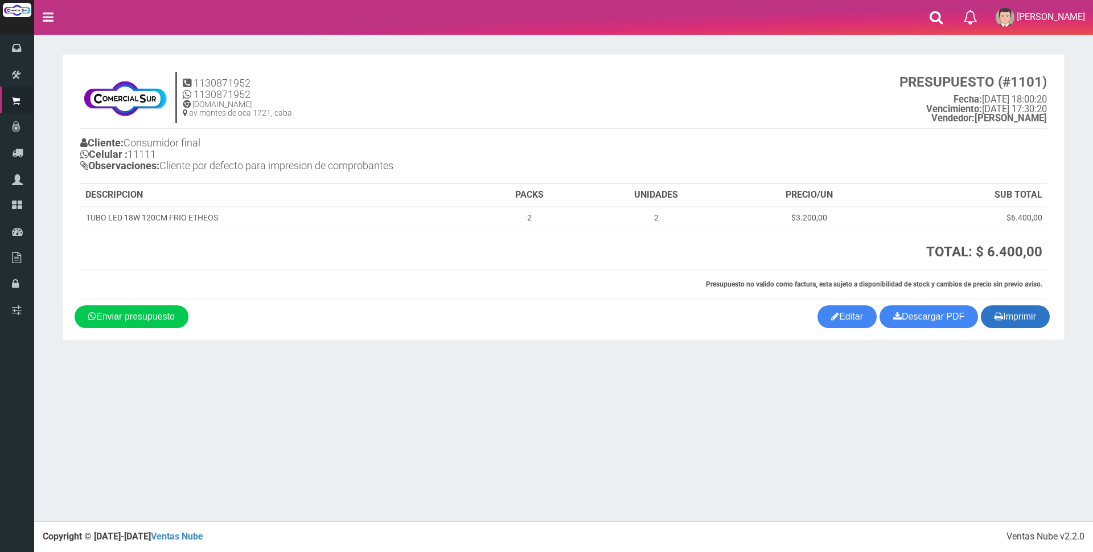
click at [998, 325] on button "Imprimir" at bounding box center [1015, 316] width 69 height 23
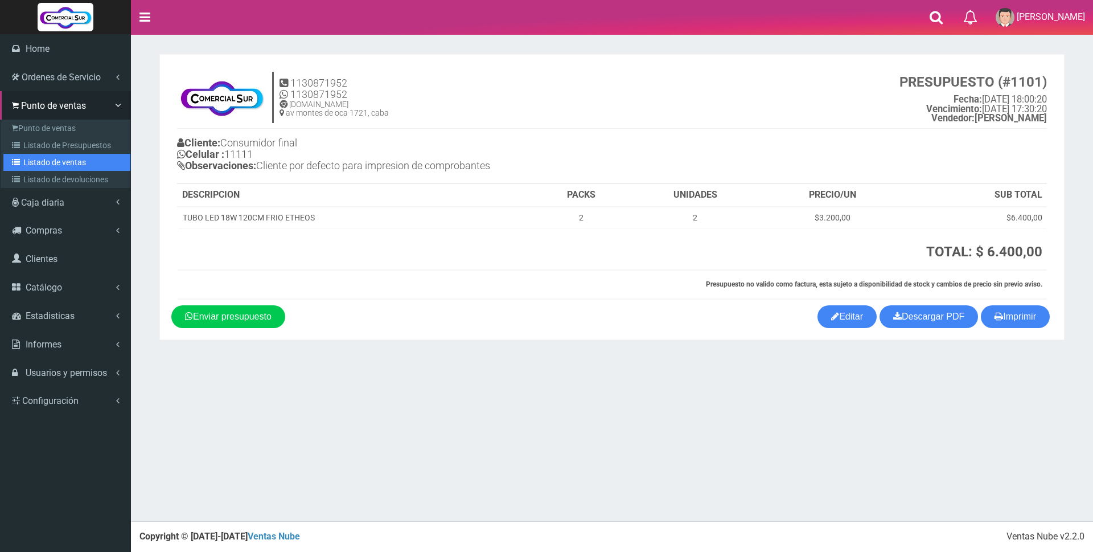
click at [69, 161] on link "Listado de ventas" at bounding box center [66, 162] width 127 height 17
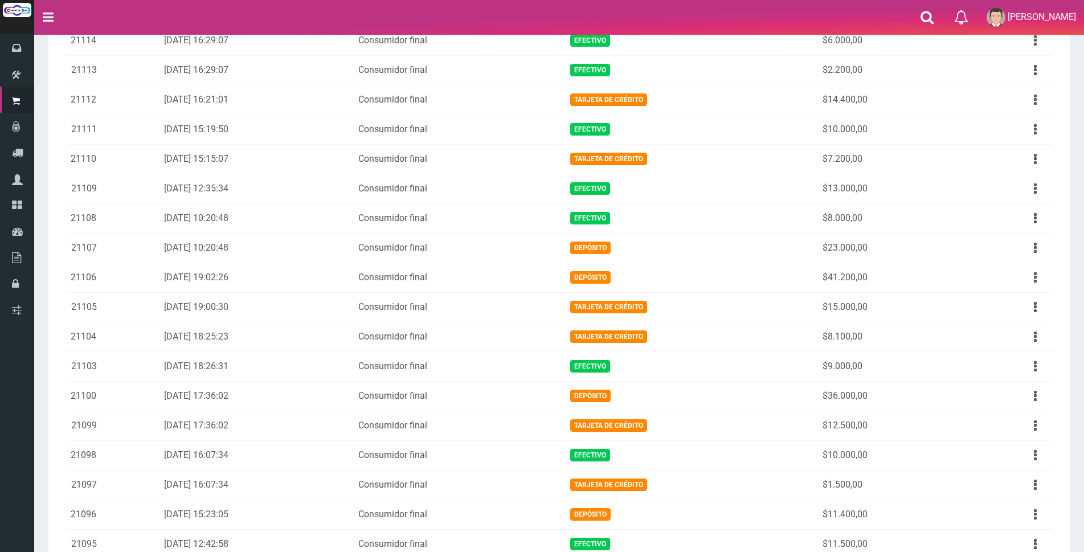
scroll to position [911, 0]
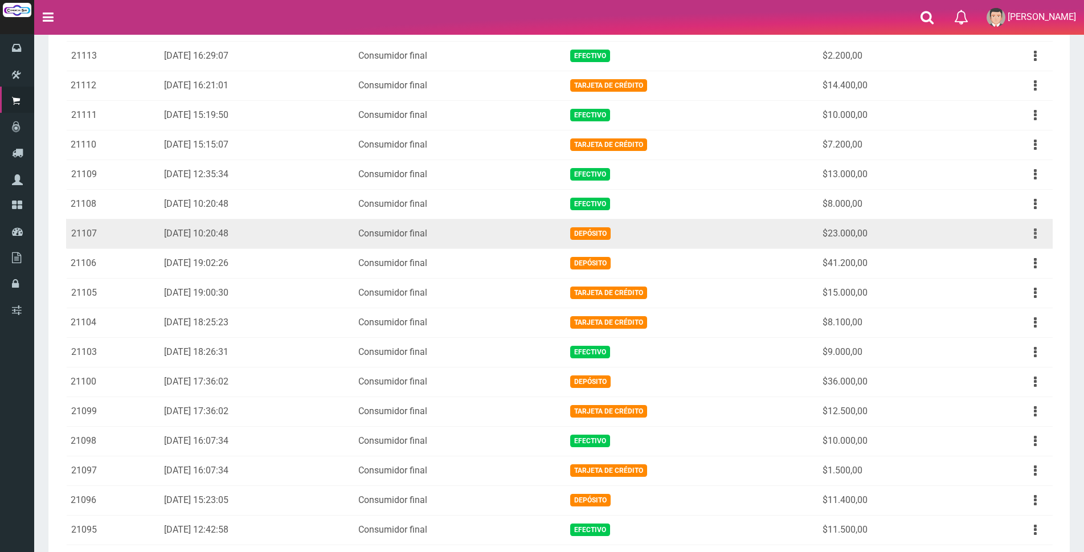
click at [1033, 232] on button "button" at bounding box center [1035, 234] width 26 height 20
click at [1019, 254] on link "Ver" at bounding box center [1002, 261] width 90 height 25
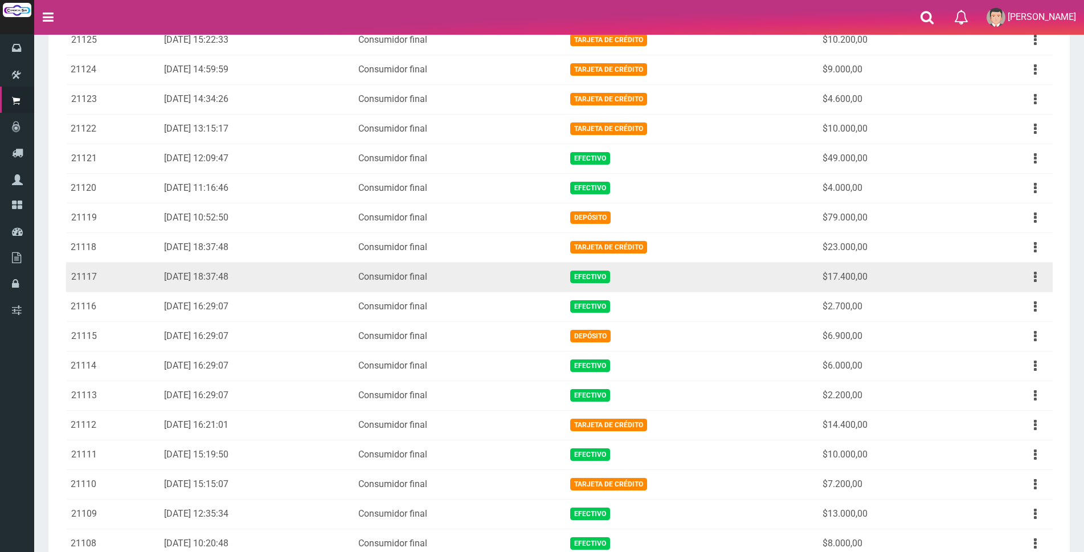
scroll to position [560, 0]
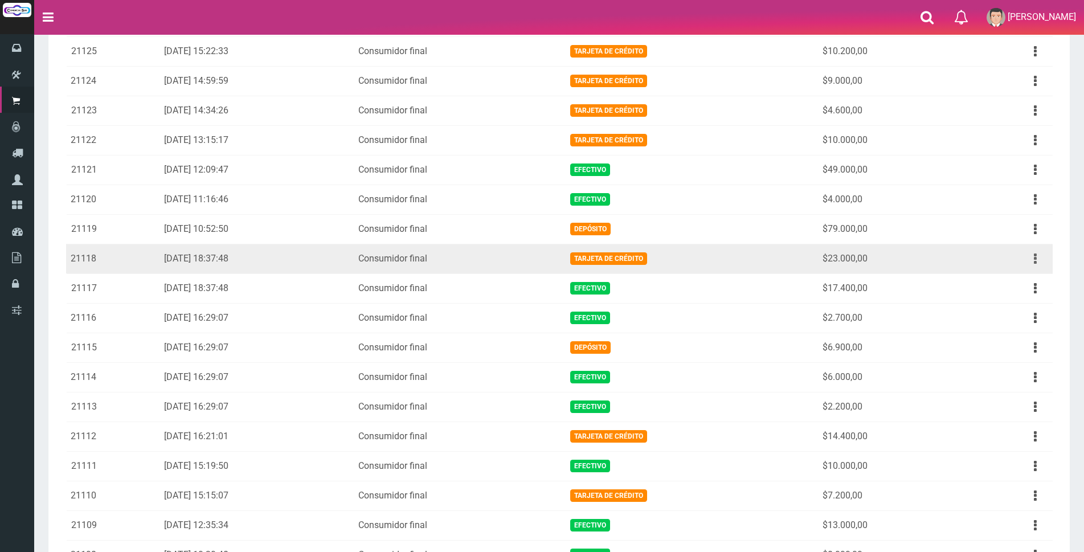
click at [1032, 263] on button "button" at bounding box center [1035, 259] width 26 height 20
click at [1028, 280] on link "Ver" at bounding box center [1002, 286] width 90 height 25
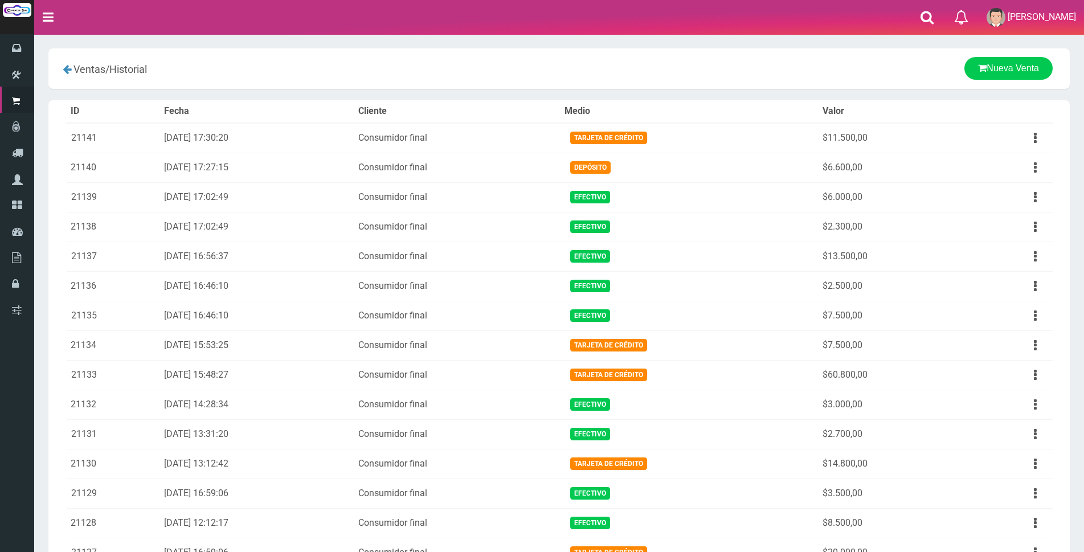
scroll to position [560, 0]
